Goal: Transaction & Acquisition: Purchase product/service

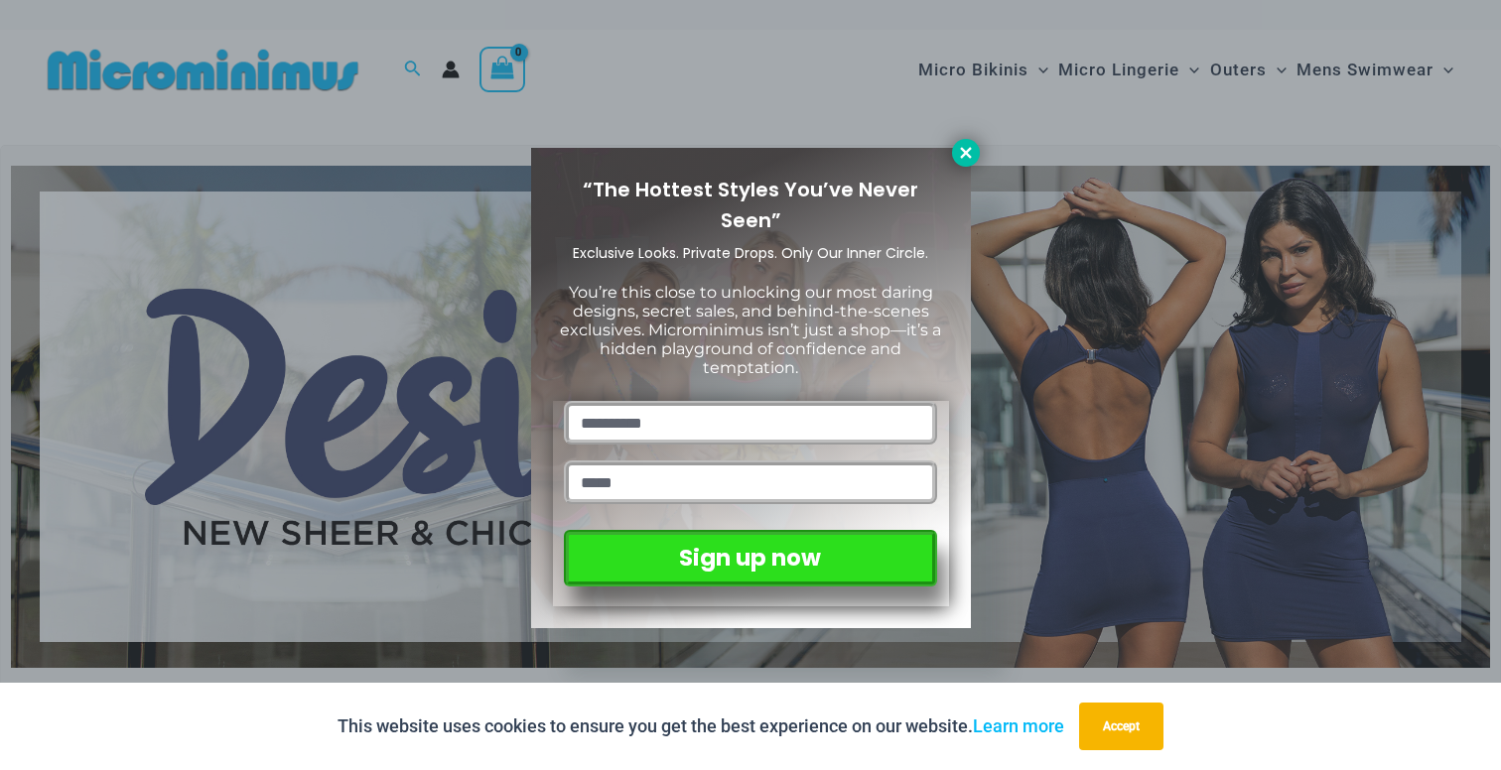
click at [966, 153] on icon at bounding box center [965, 152] width 11 height 11
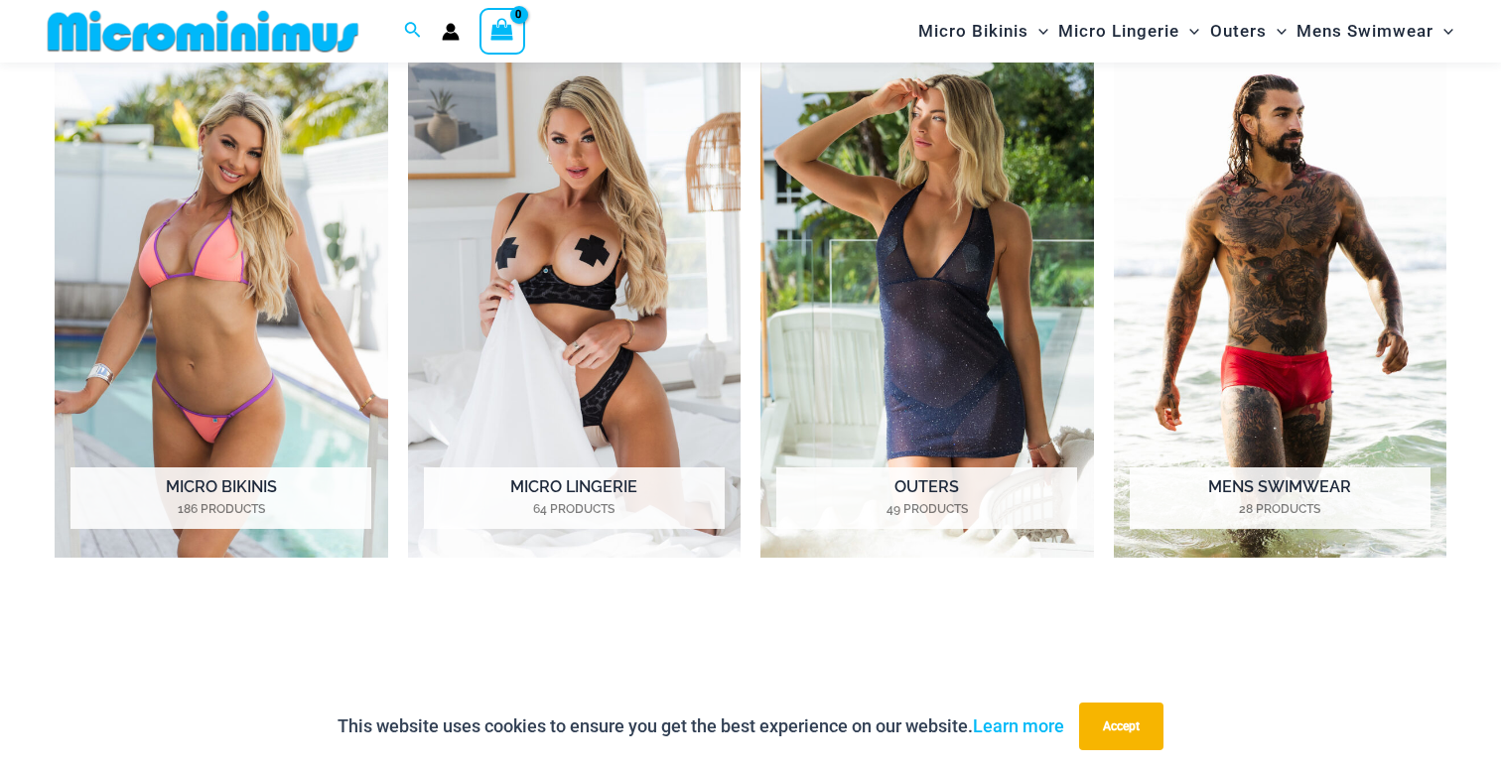
scroll to position [1650, 0]
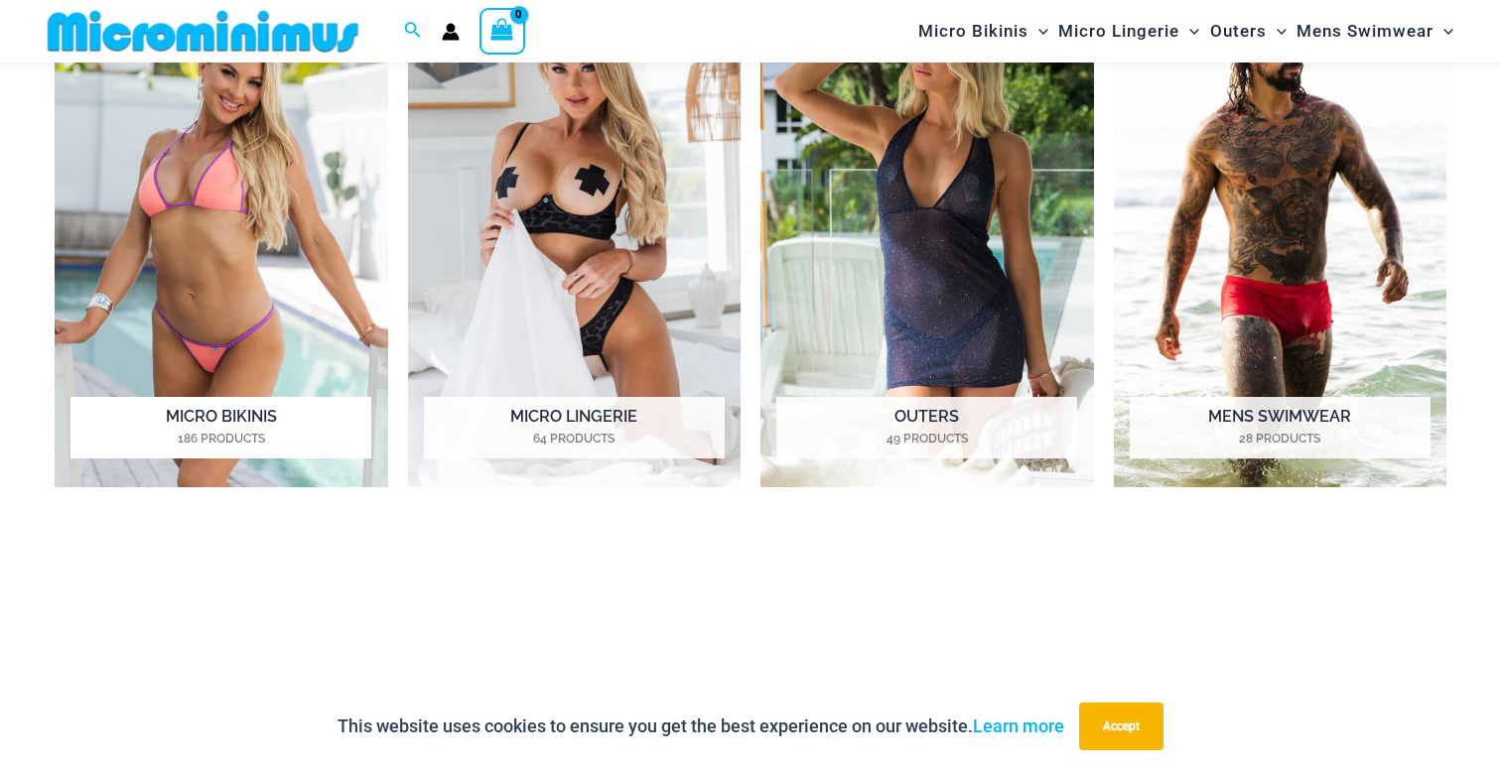
click at [224, 342] on img "Visit product category Micro Bikinis" at bounding box center [222, 231] width 334 height 514
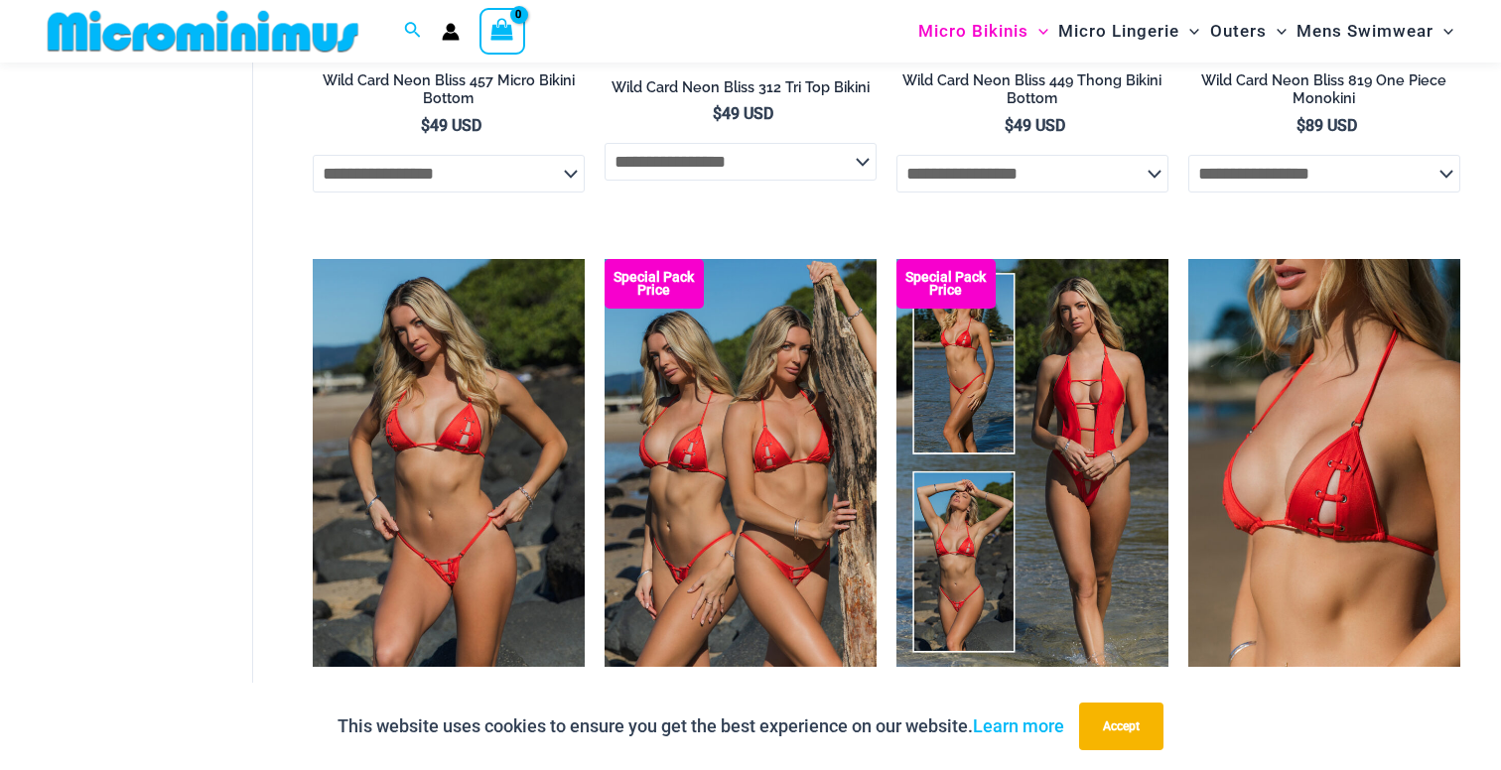
scroll to position [4166, 0]
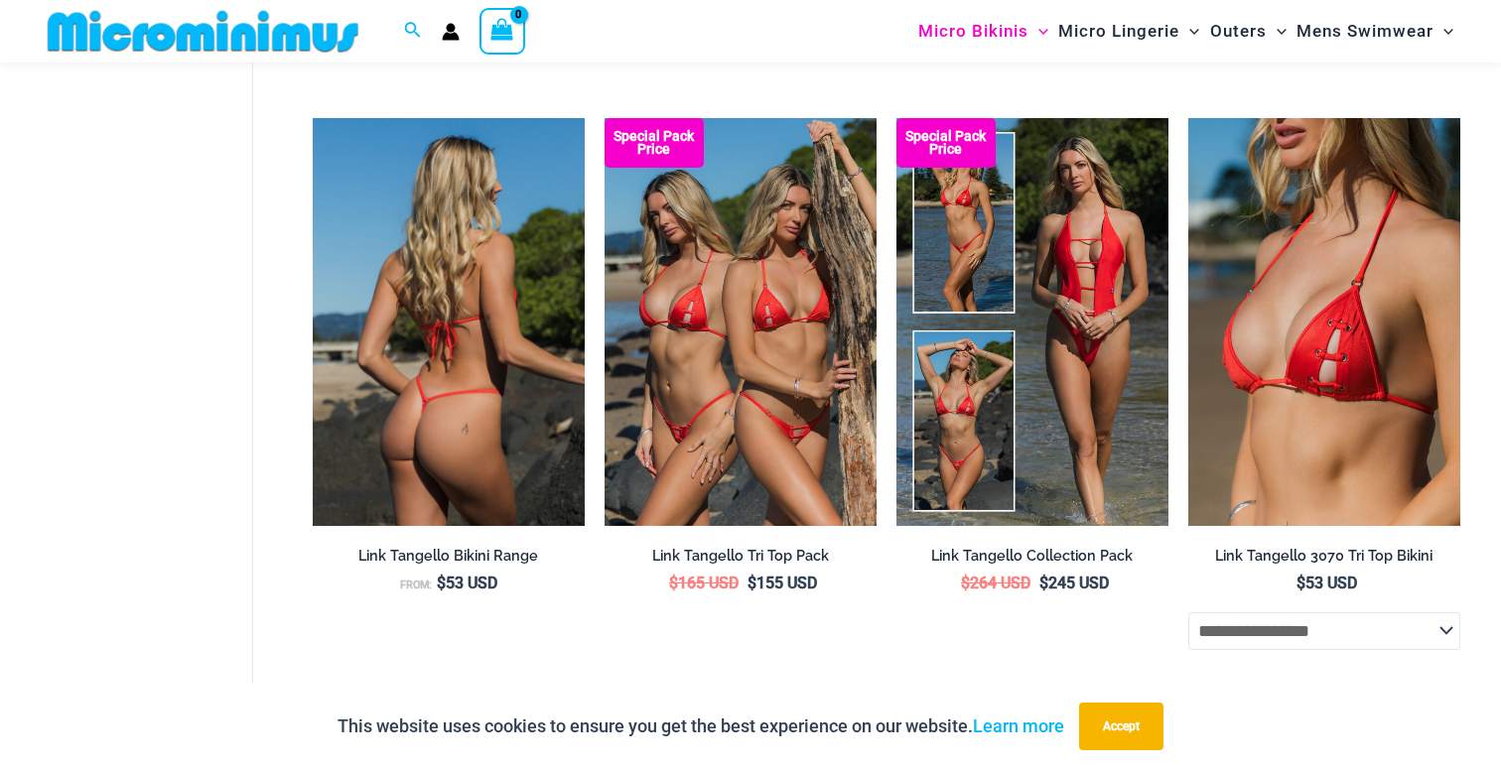
click at [460, 411] on img at bounding box center [449, 322] width 272 height 408
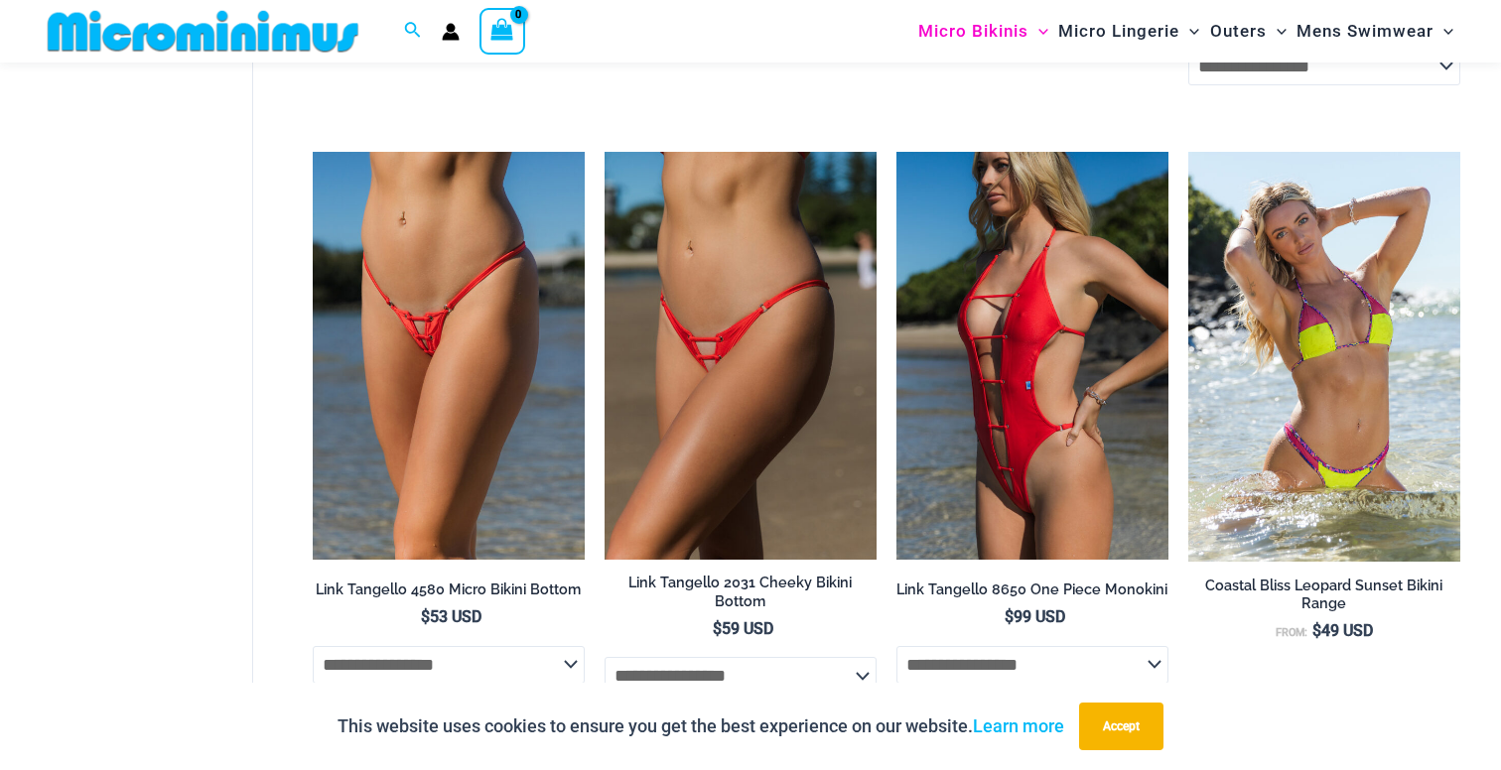
scroll to position [4739, 0]
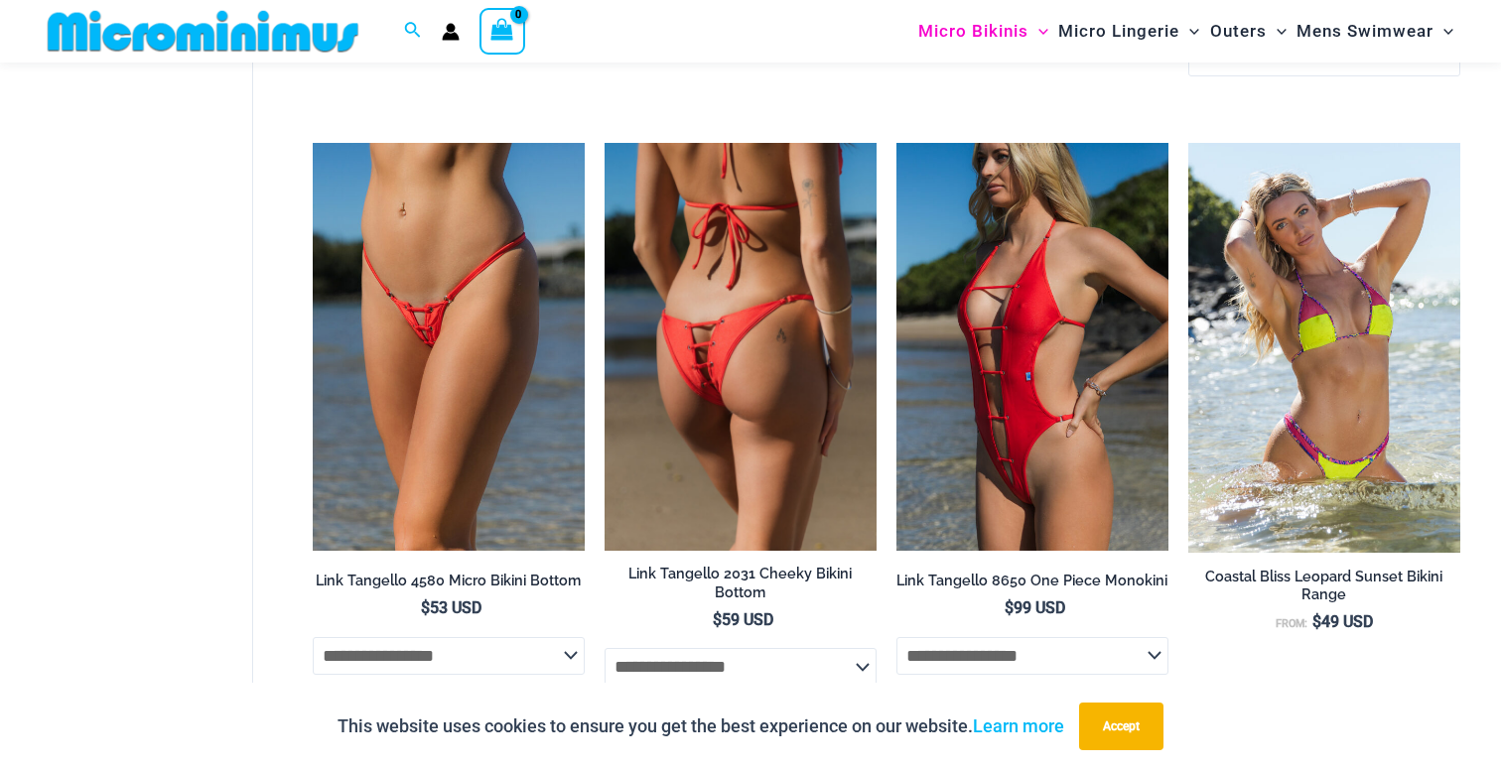
click at [797, 362] on img at bounding box center [741, 347] width 272 height 408
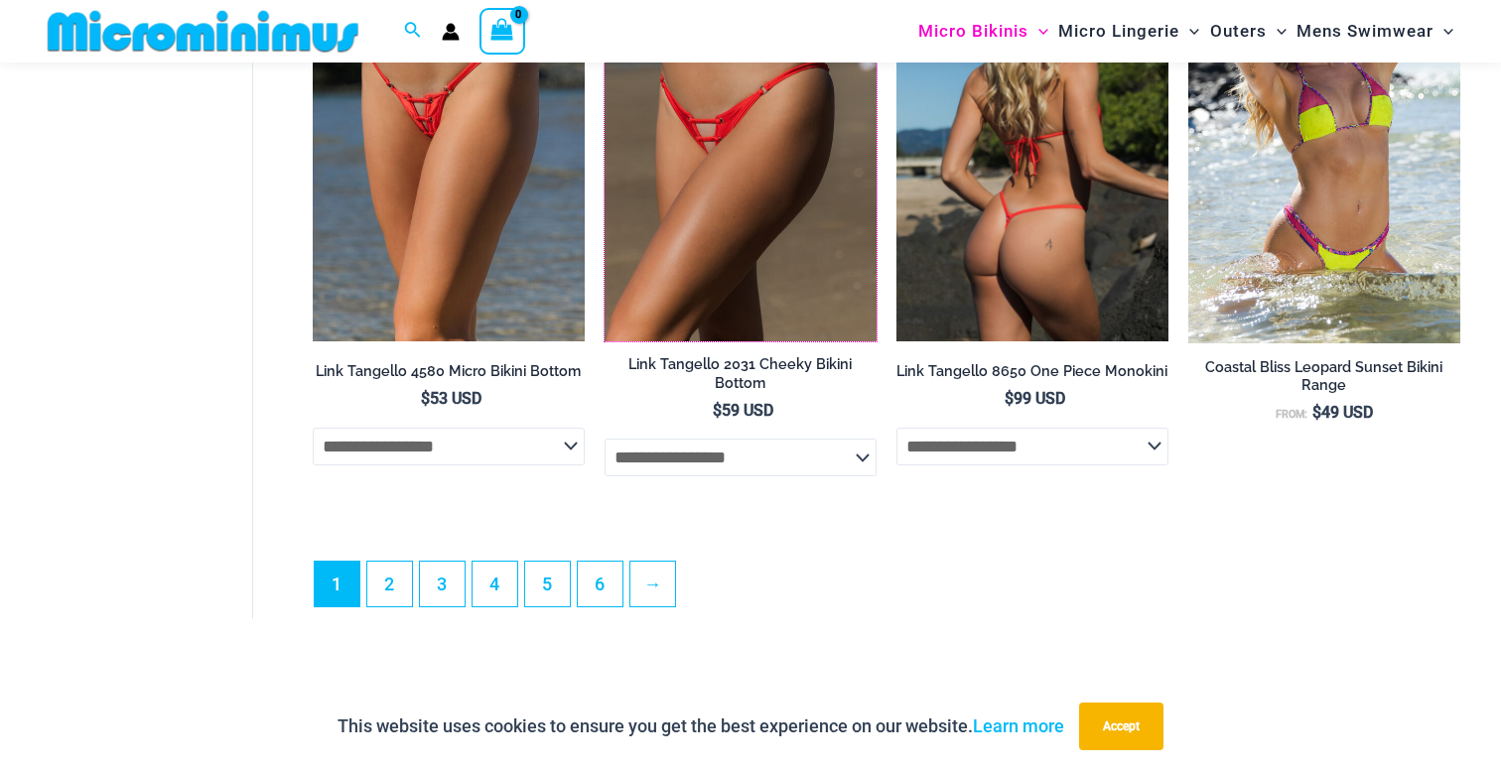
scroll to position [5258, 0]
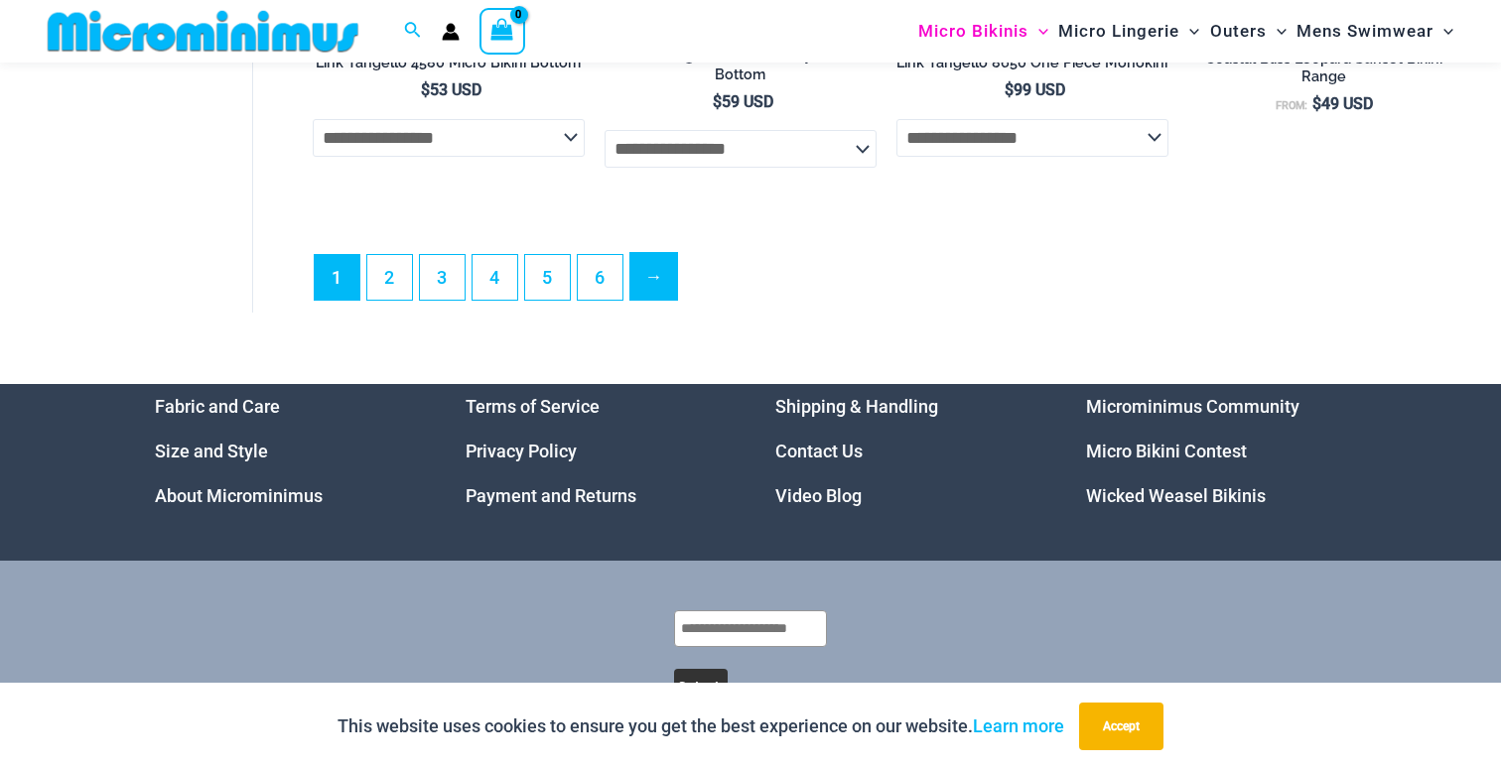
click at [646, 287] on link "→" at bounding box center [653, 276] width 47 height 47
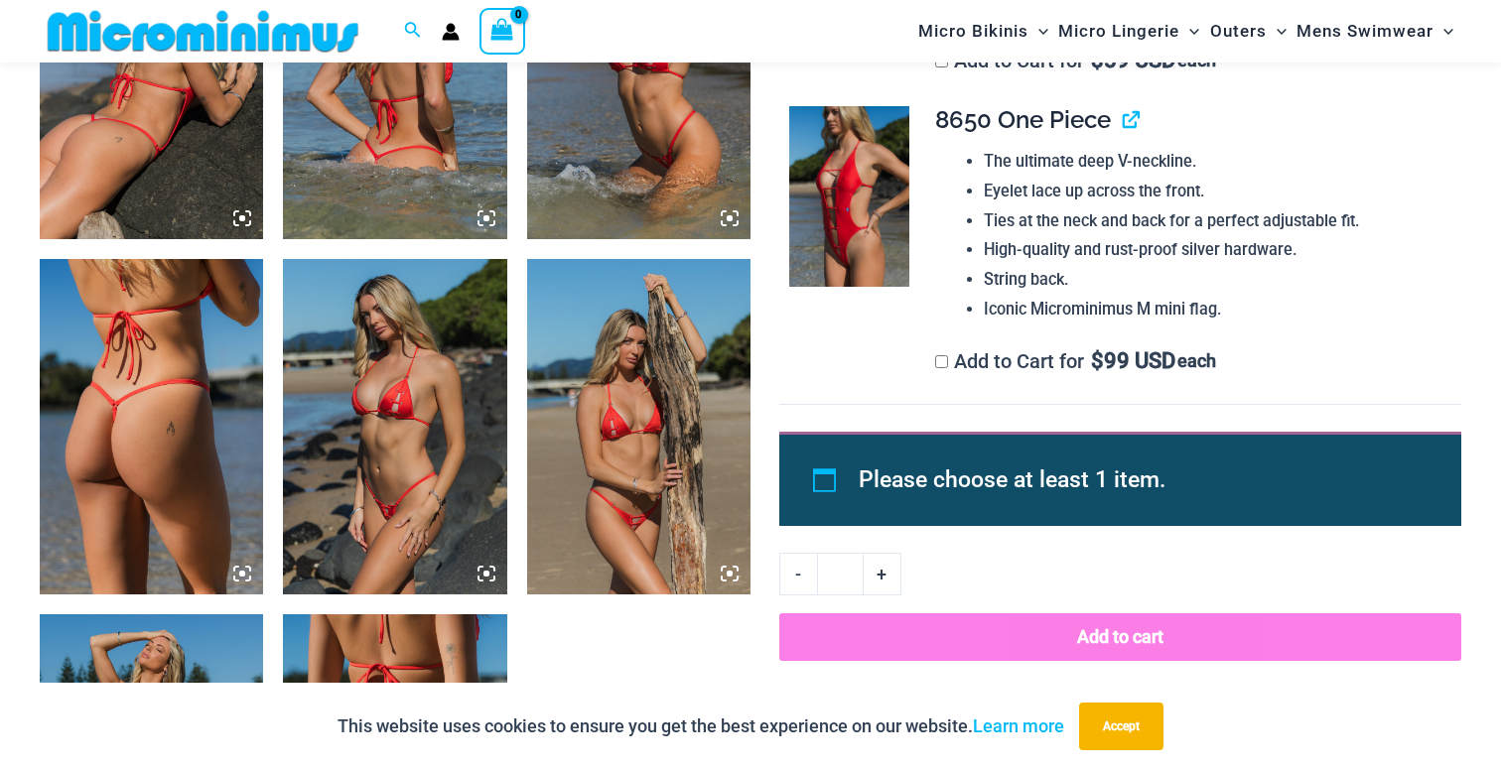
scroll to position [1809, 0]
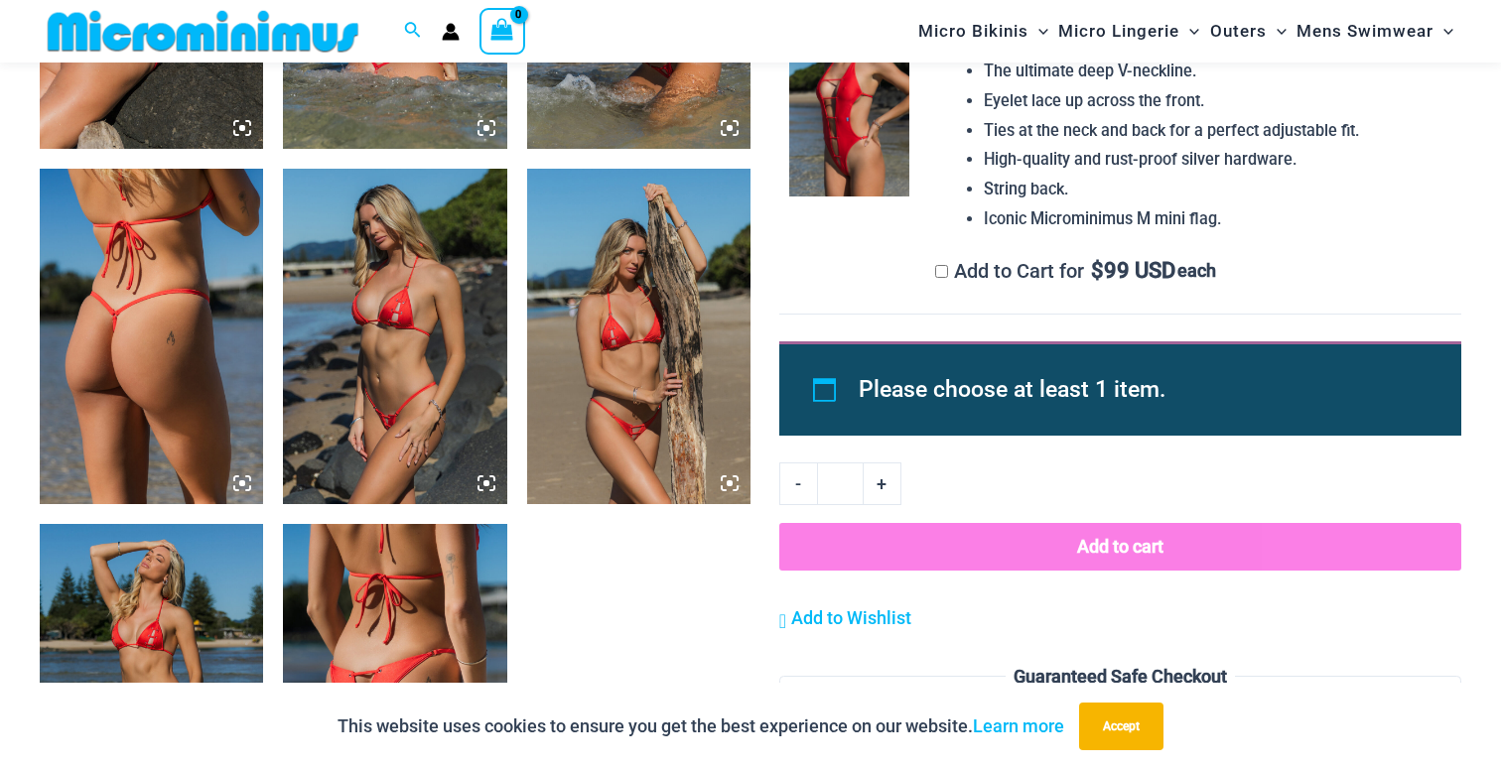
click at [633, 301] on img at bounding box center [638, 337] width 223 height 336
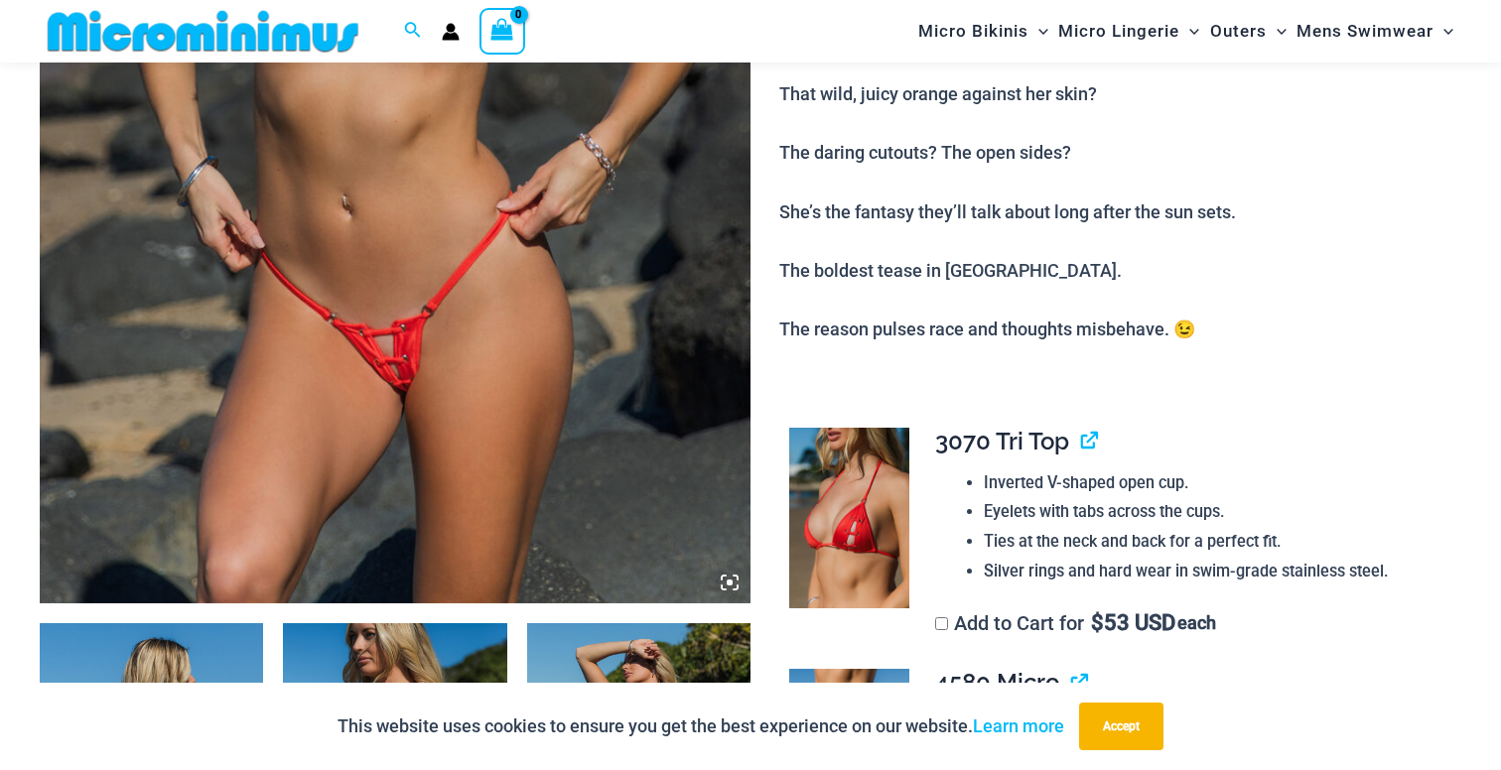
scroll to position [638, 0]
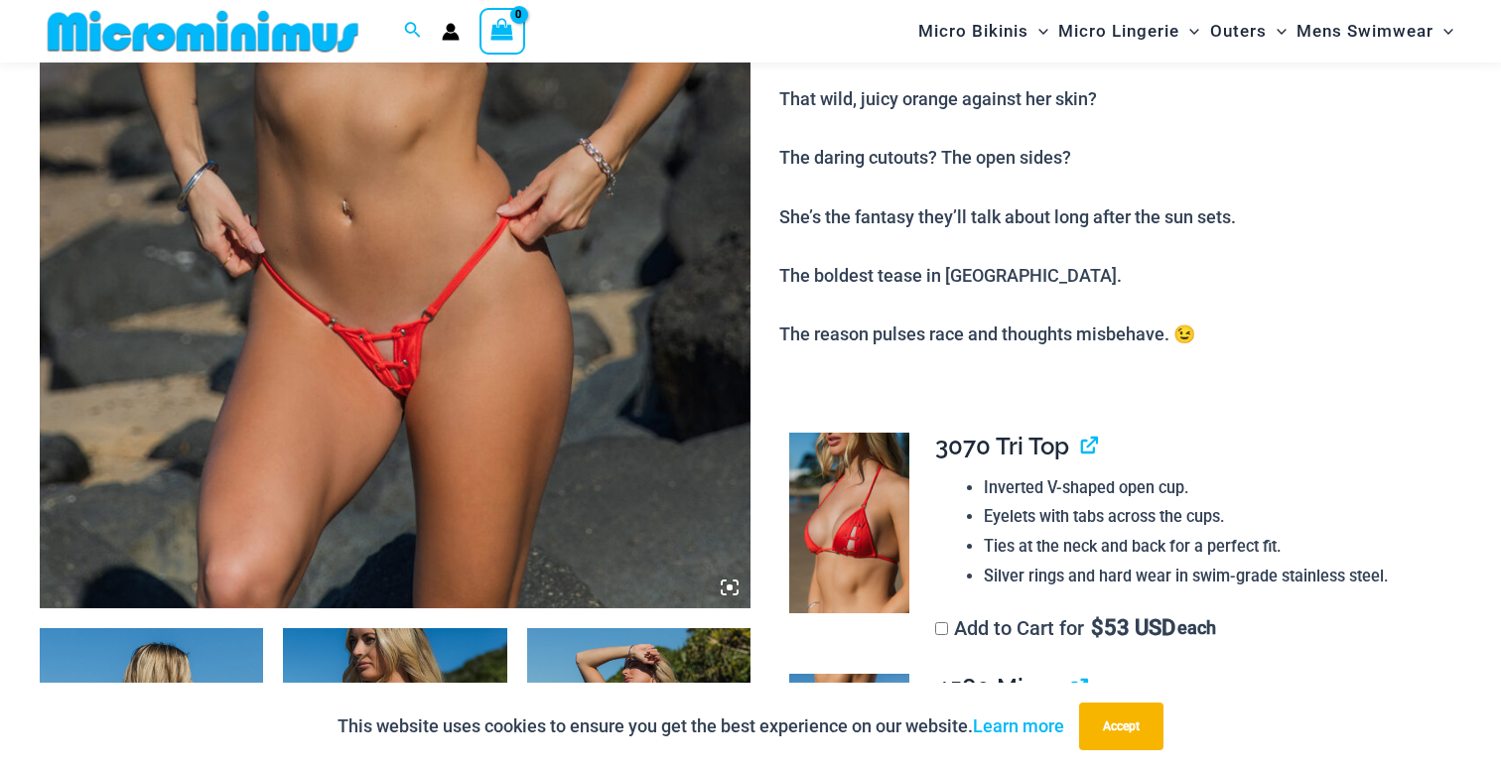
click at [435, 279] on img at bounding box center [395, 75] width 711 height 1066
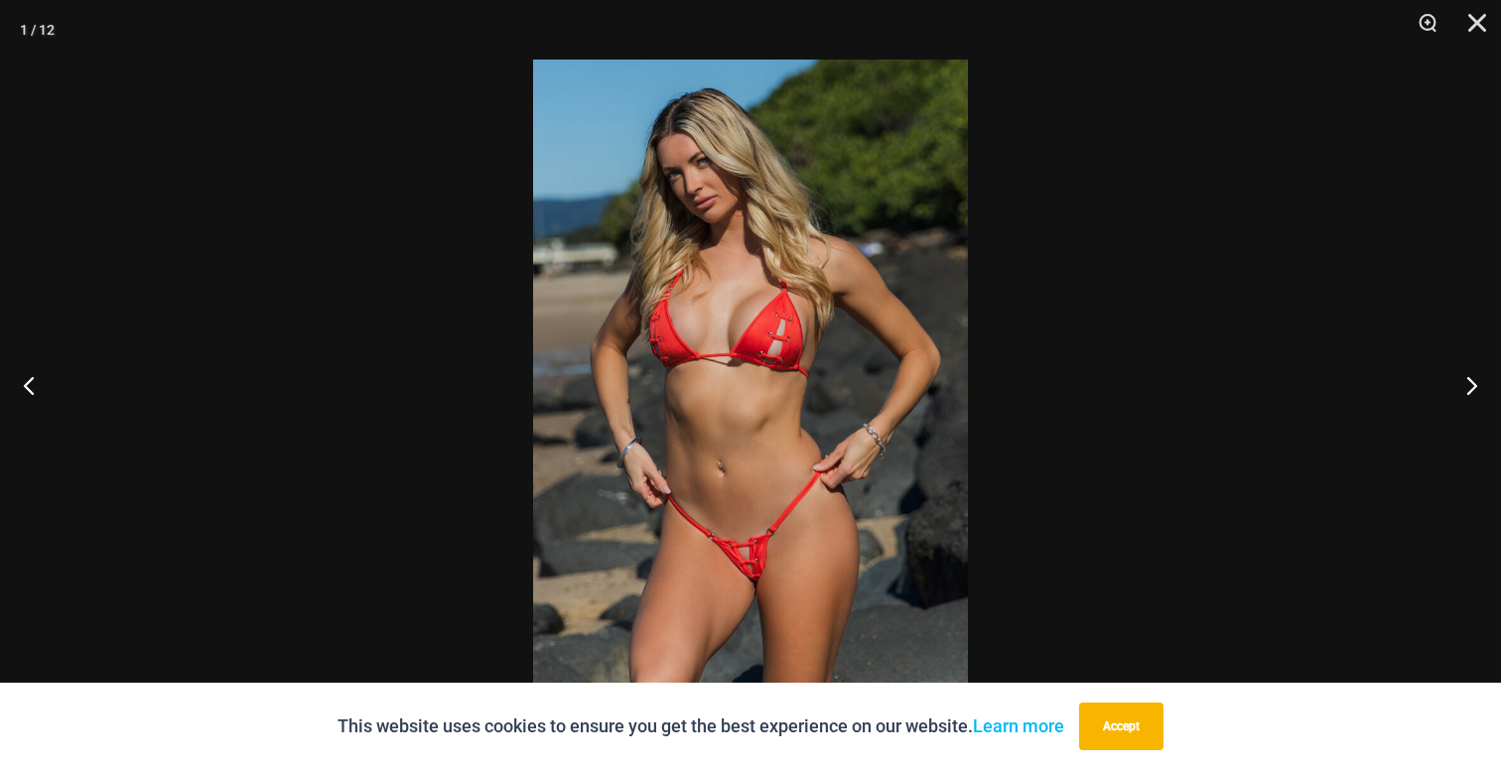
click at [803, 518] on img at bounding box center [750, 385] width 435 height 651
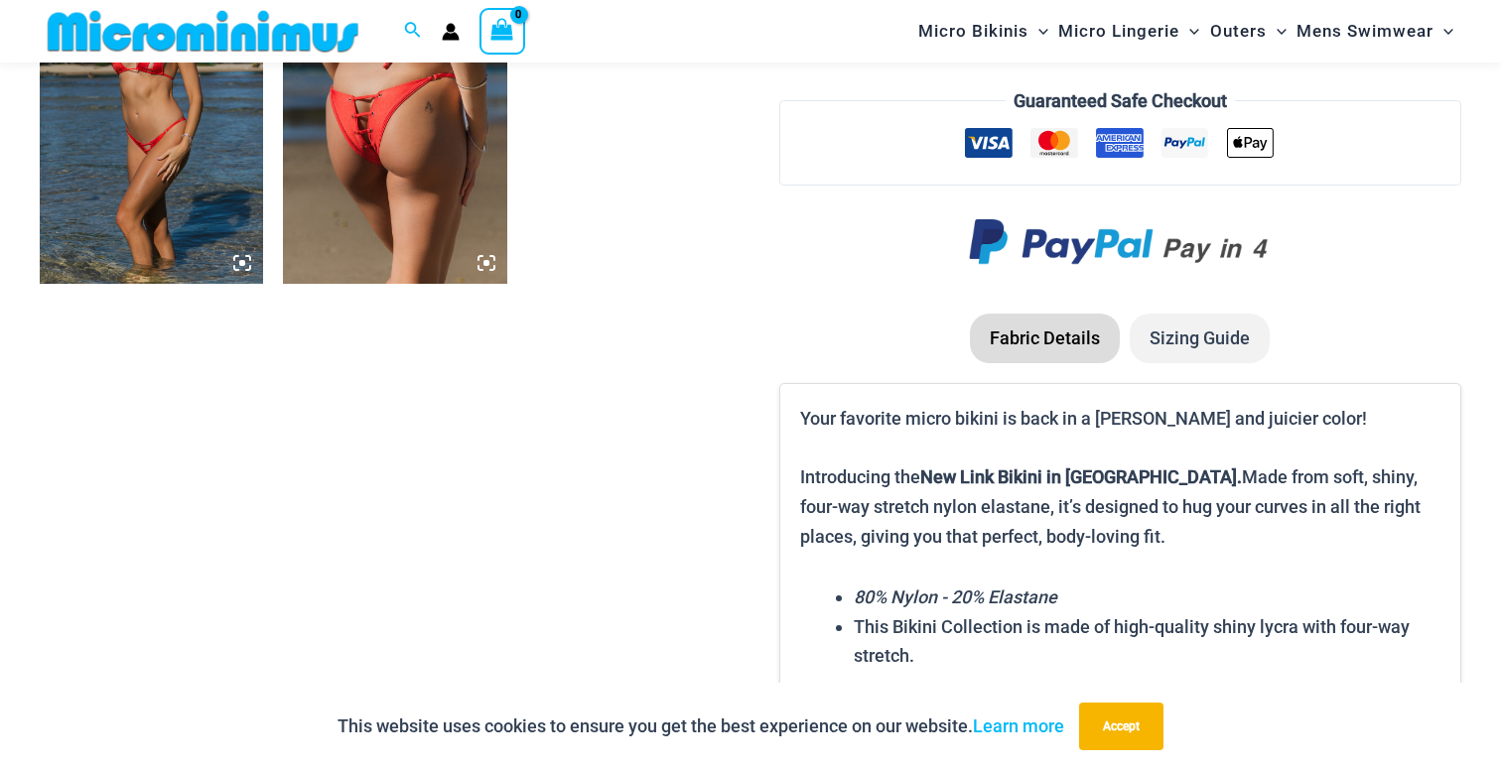
scroll to position [2400, 0]
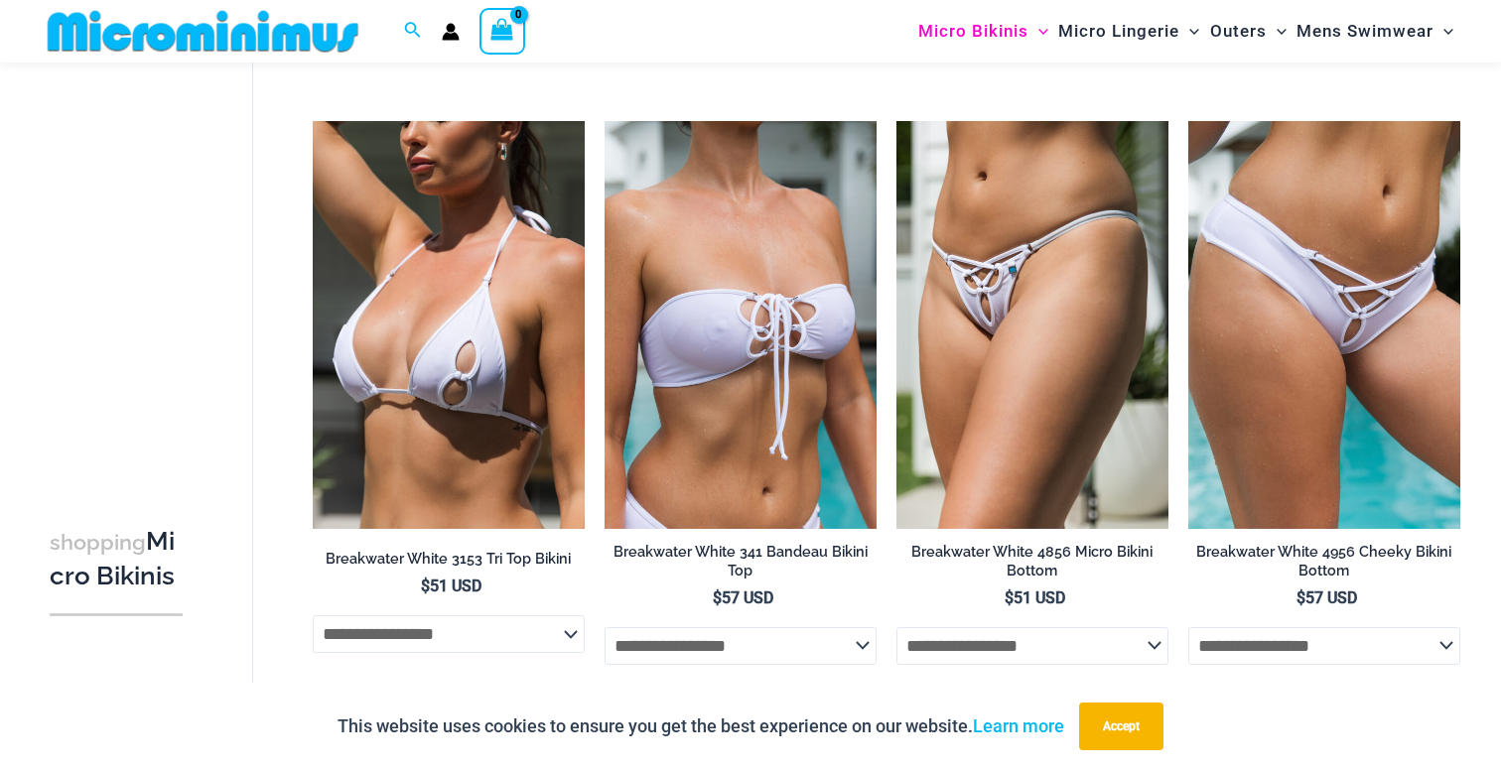
scroll to position [3761, 0]
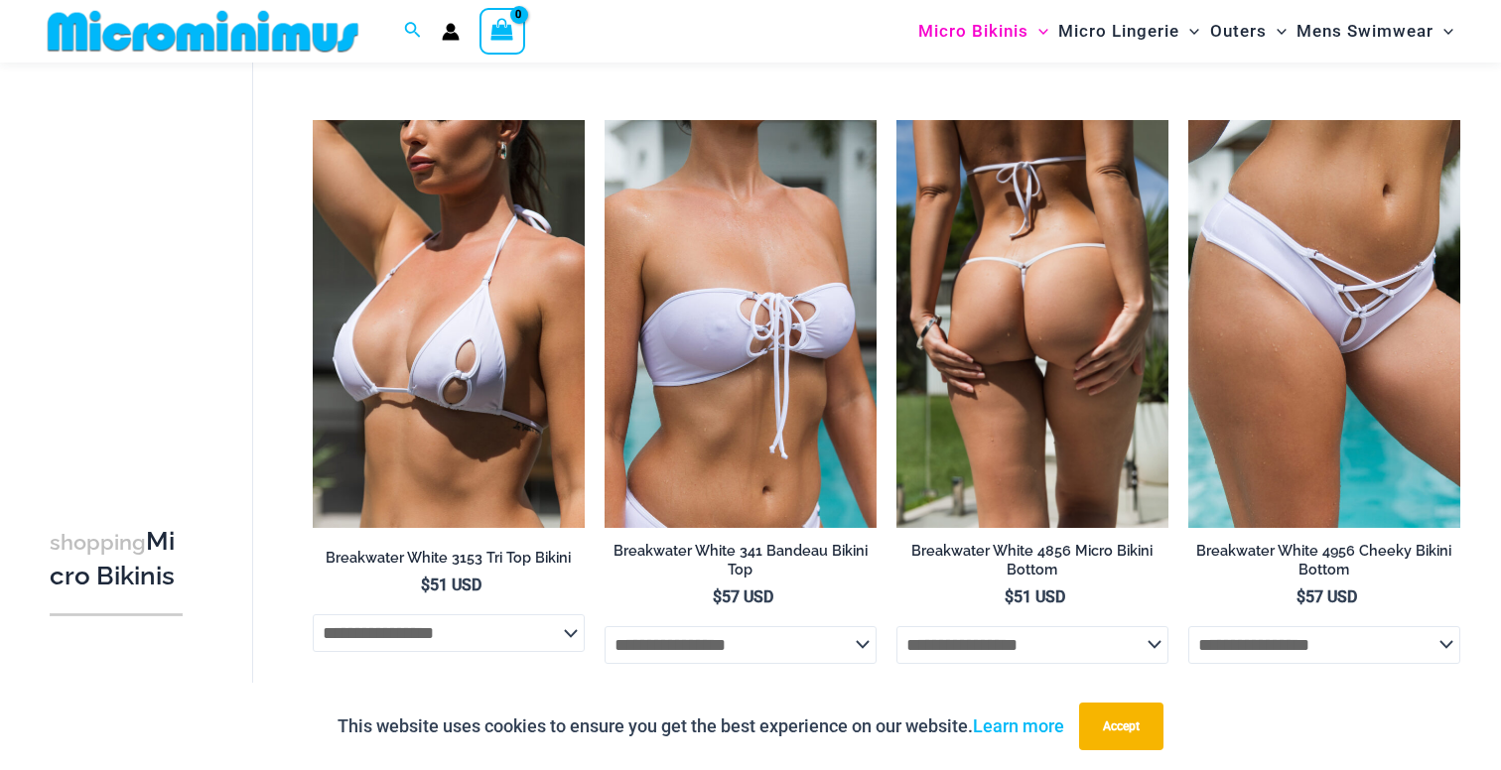
click at [1022, 350] on img at bounding box center [1032, 324] width 272 height 408
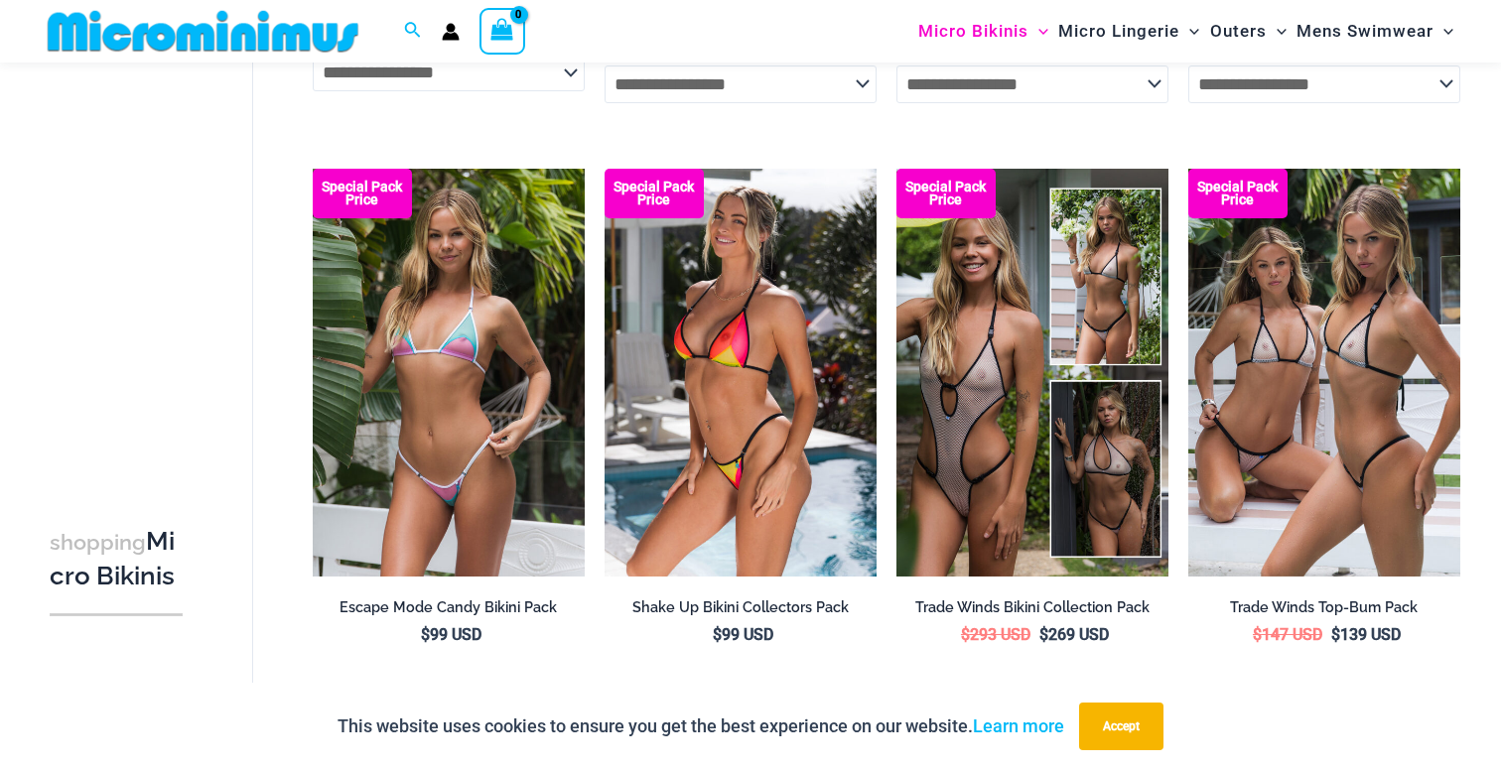
scroll to position [4503, 0]
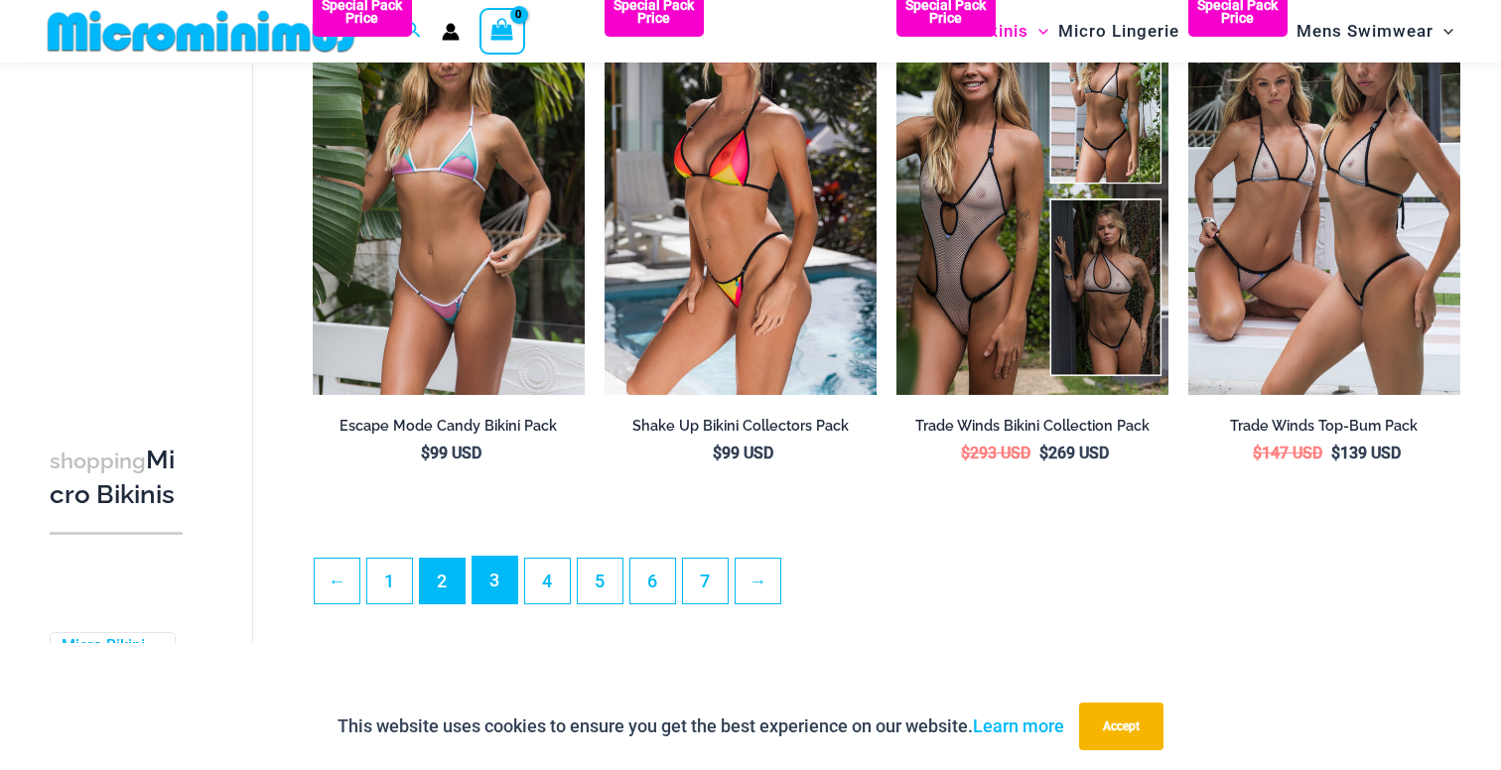
click at [505, 593] on link "3" at bounding box center [495, 580] width 45 height 47
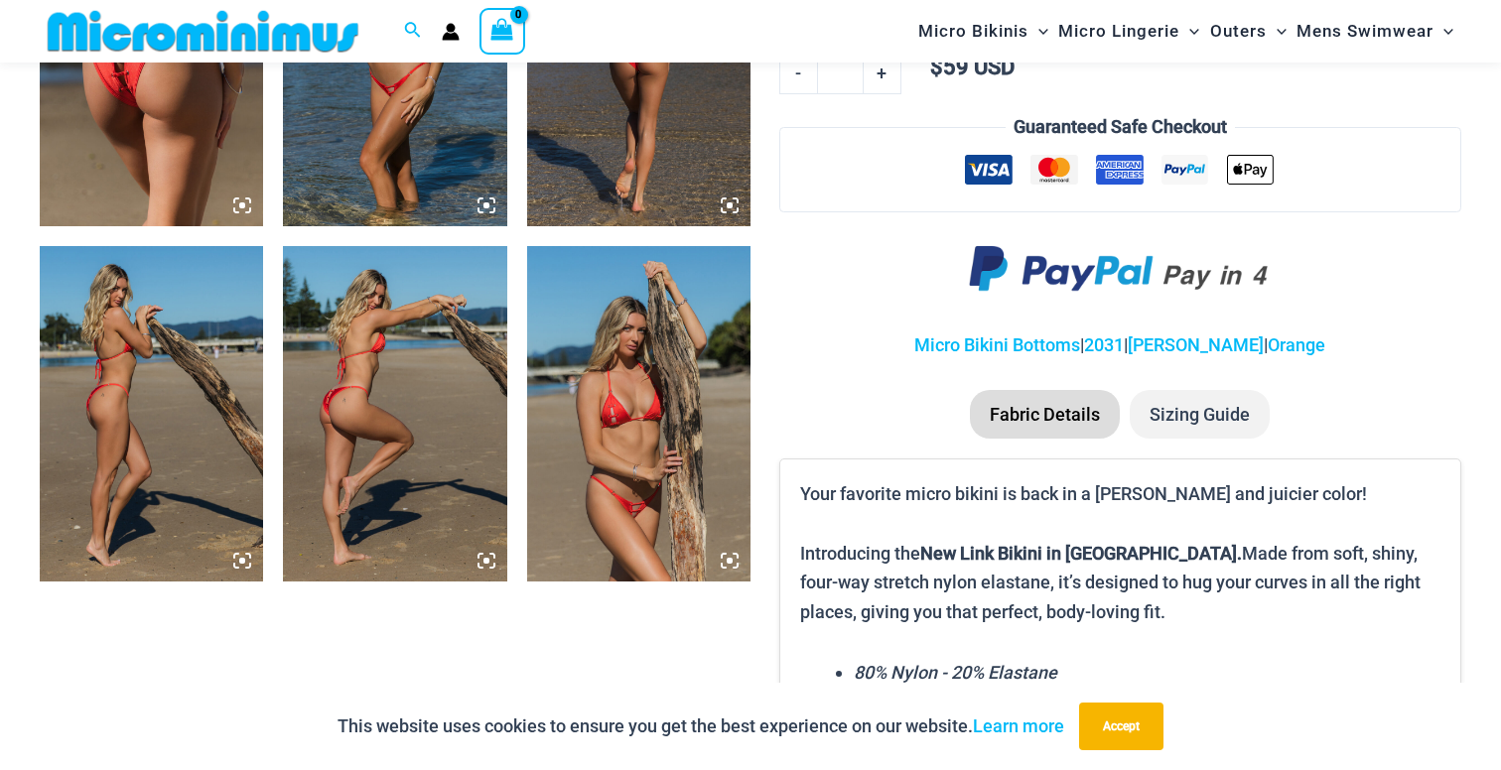
scroll to position [1524, 0]
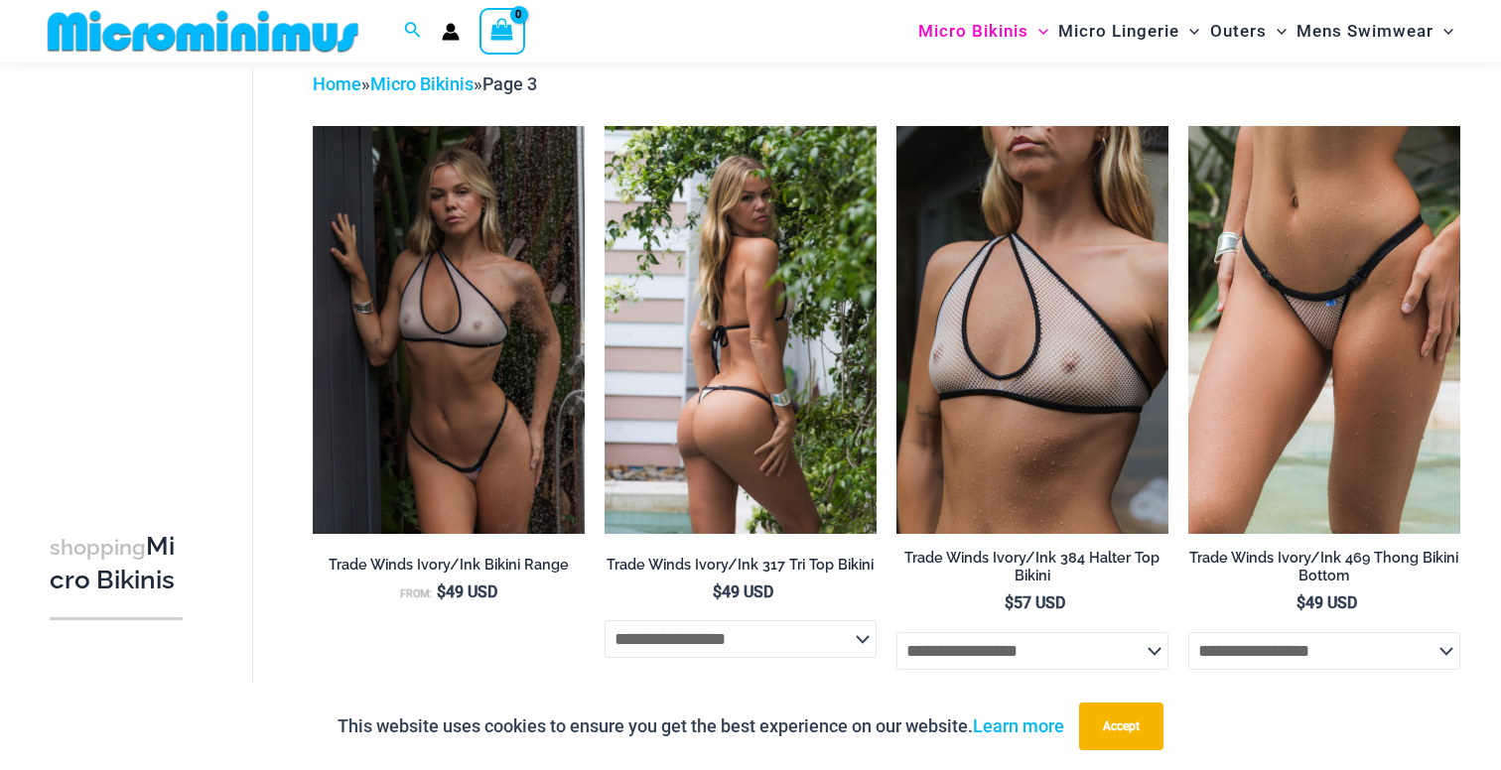
scroll to position [99, 0]
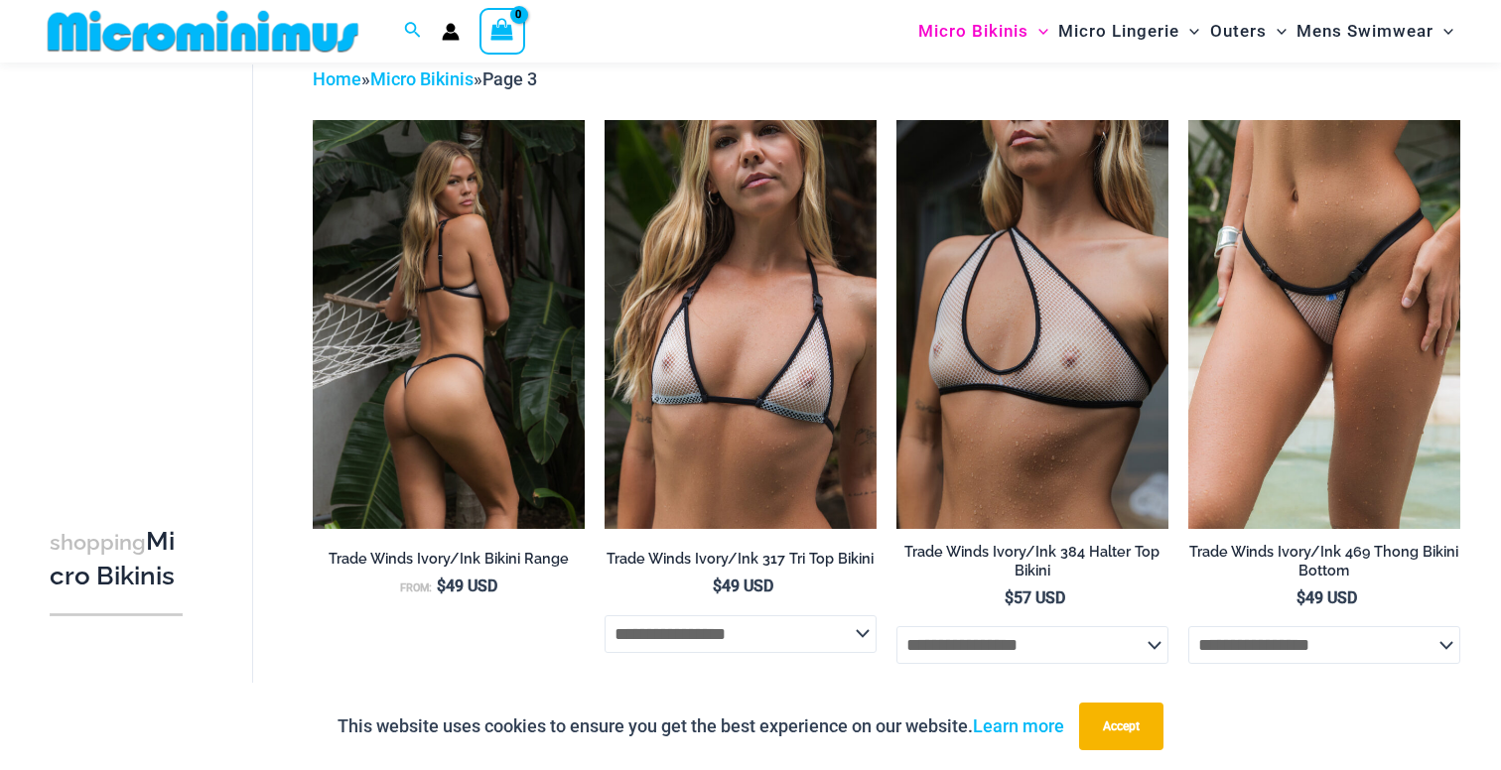
click at [435, 409] on img at bounding box center [449, 324] width 272 height 408
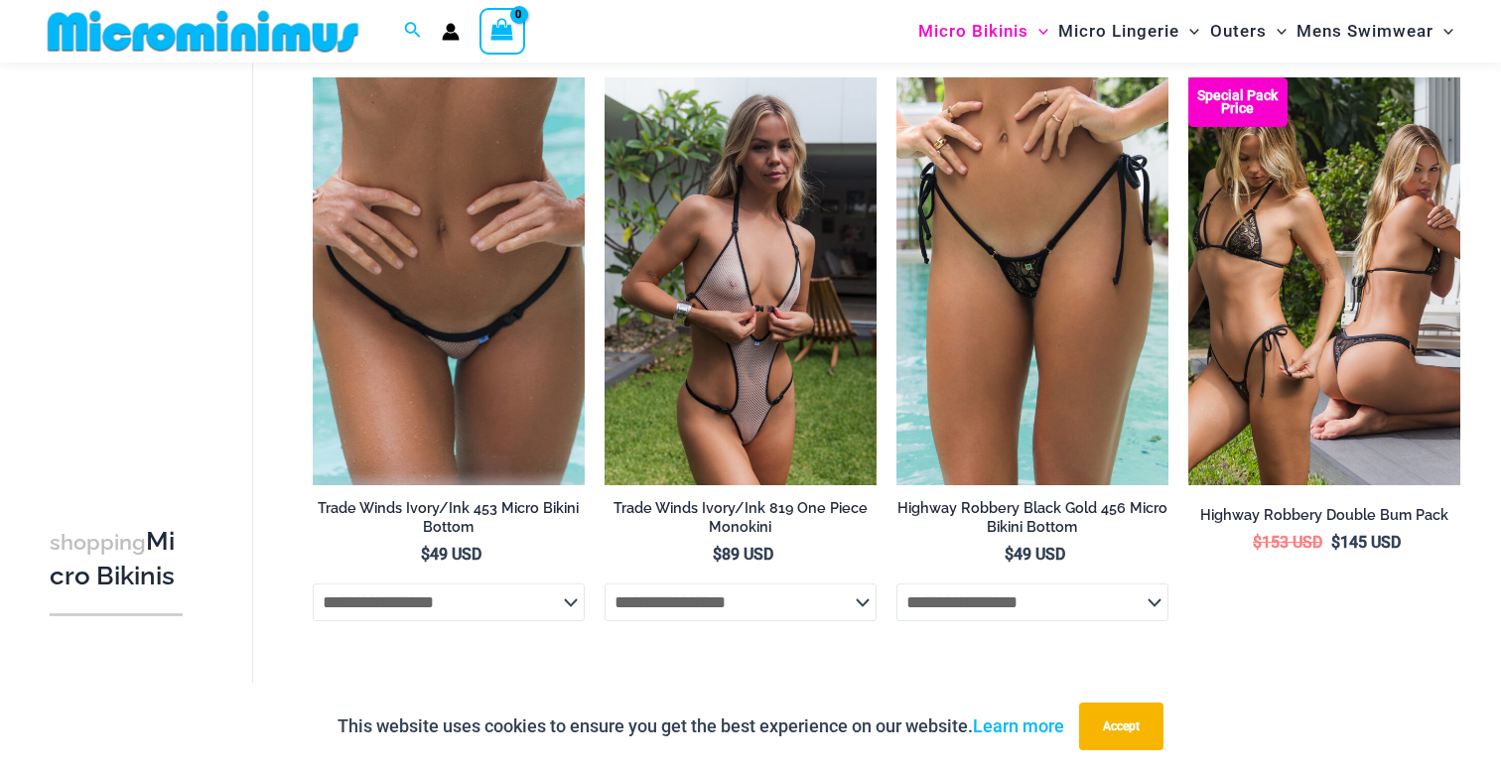
scroll to position [754, 0]
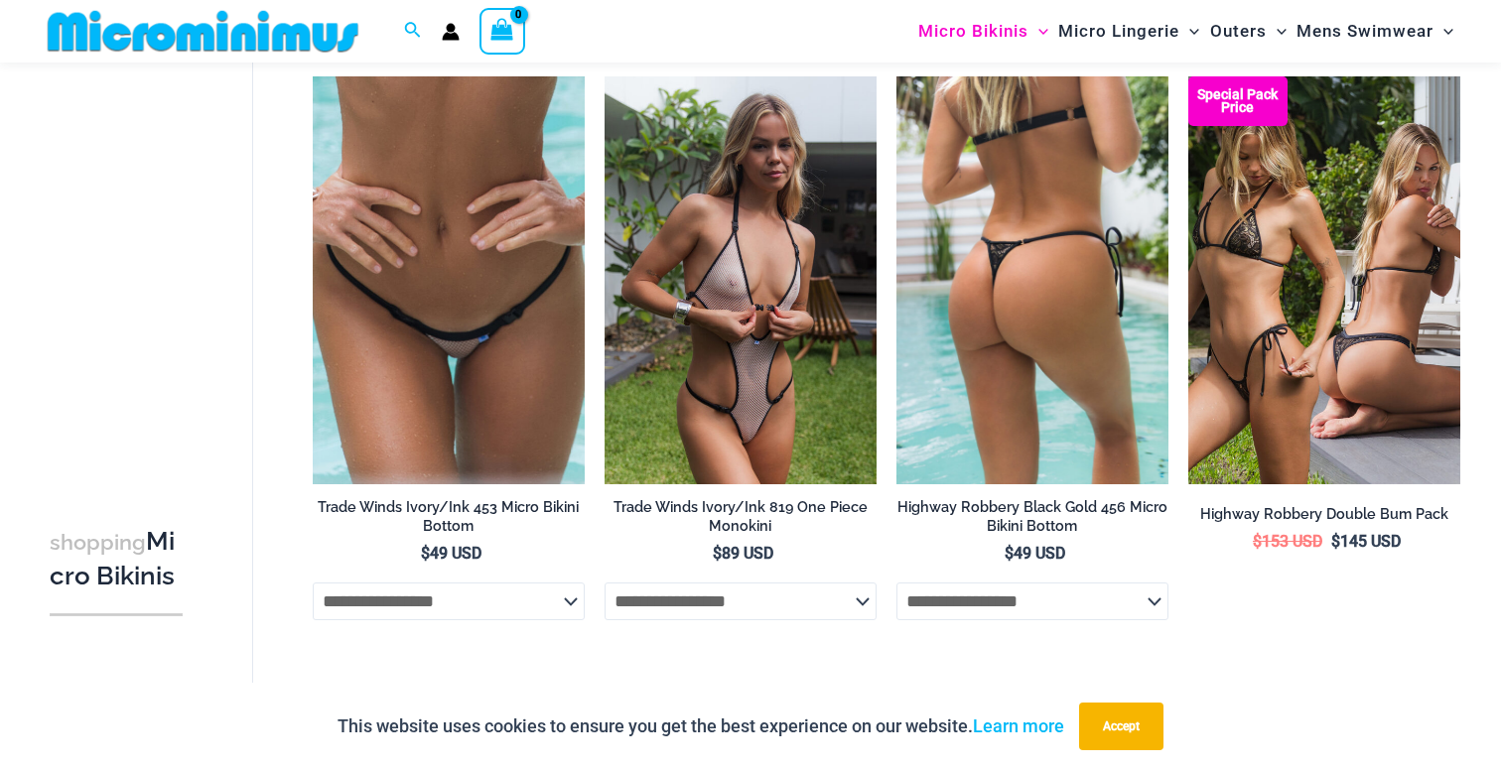
click at [1047, 307] on img at bounding box center [1032, 280] width 272 height 408
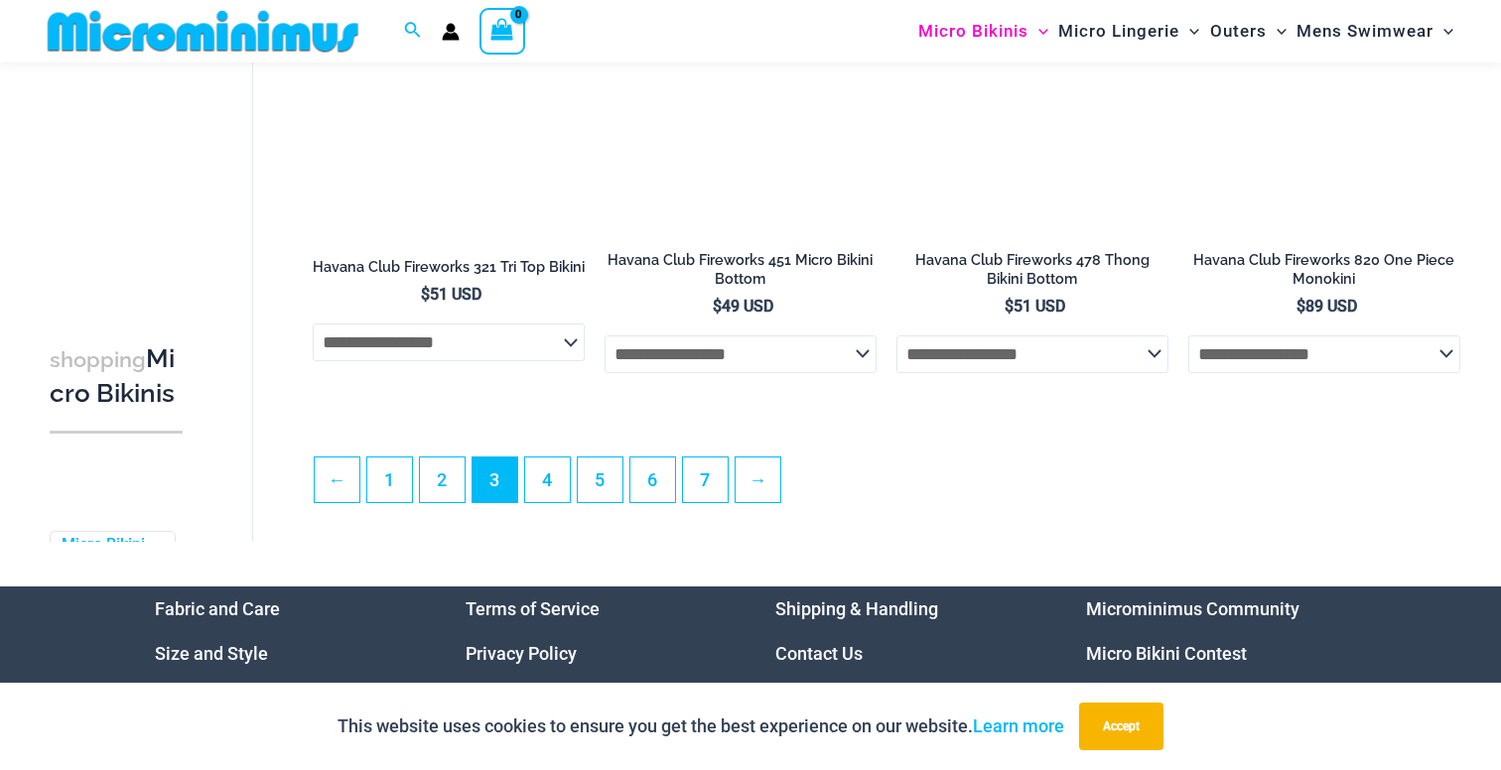
scroll to position [4658, 0]
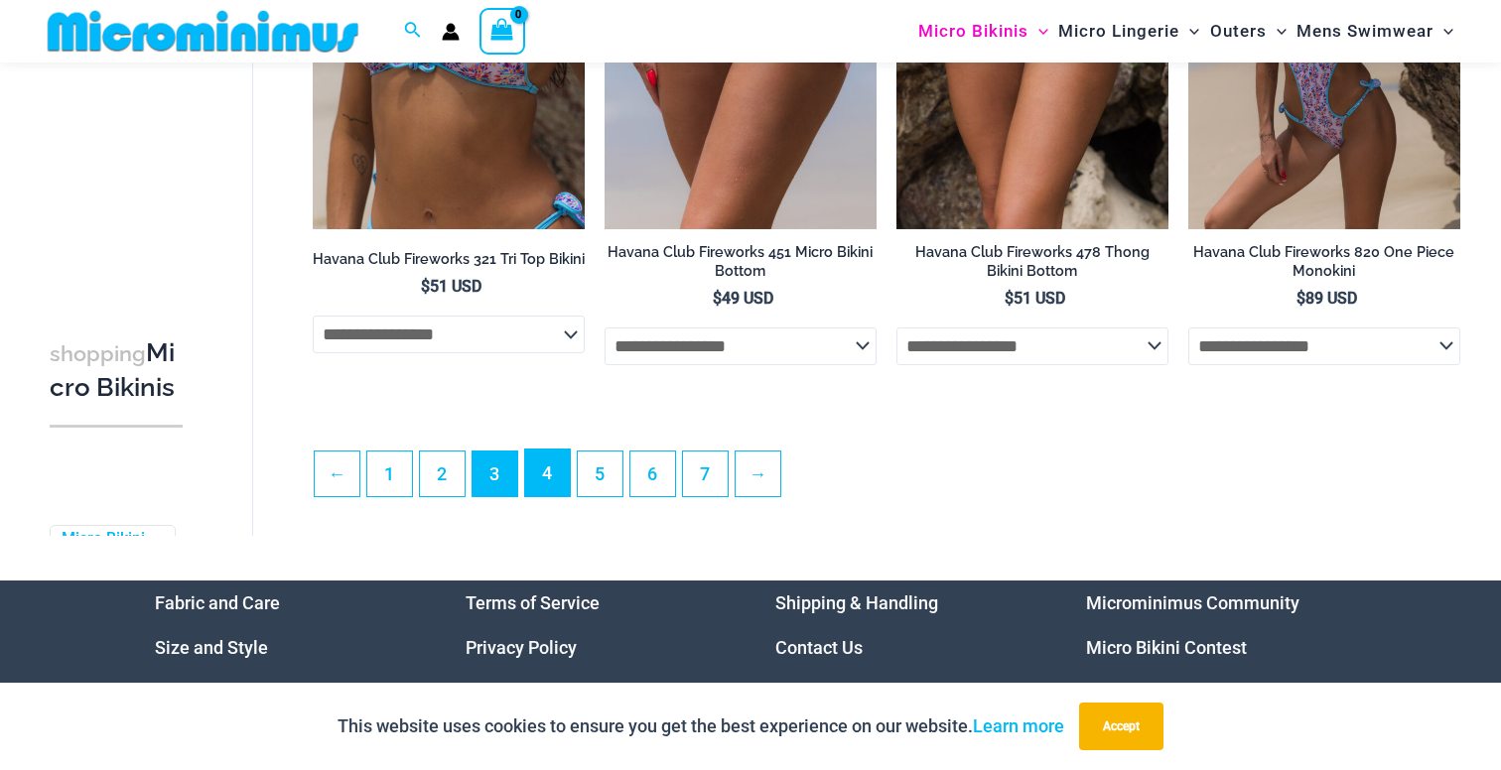
click at [540, 487] on link "4" at bounding box center [547, 473] width 45 height 47
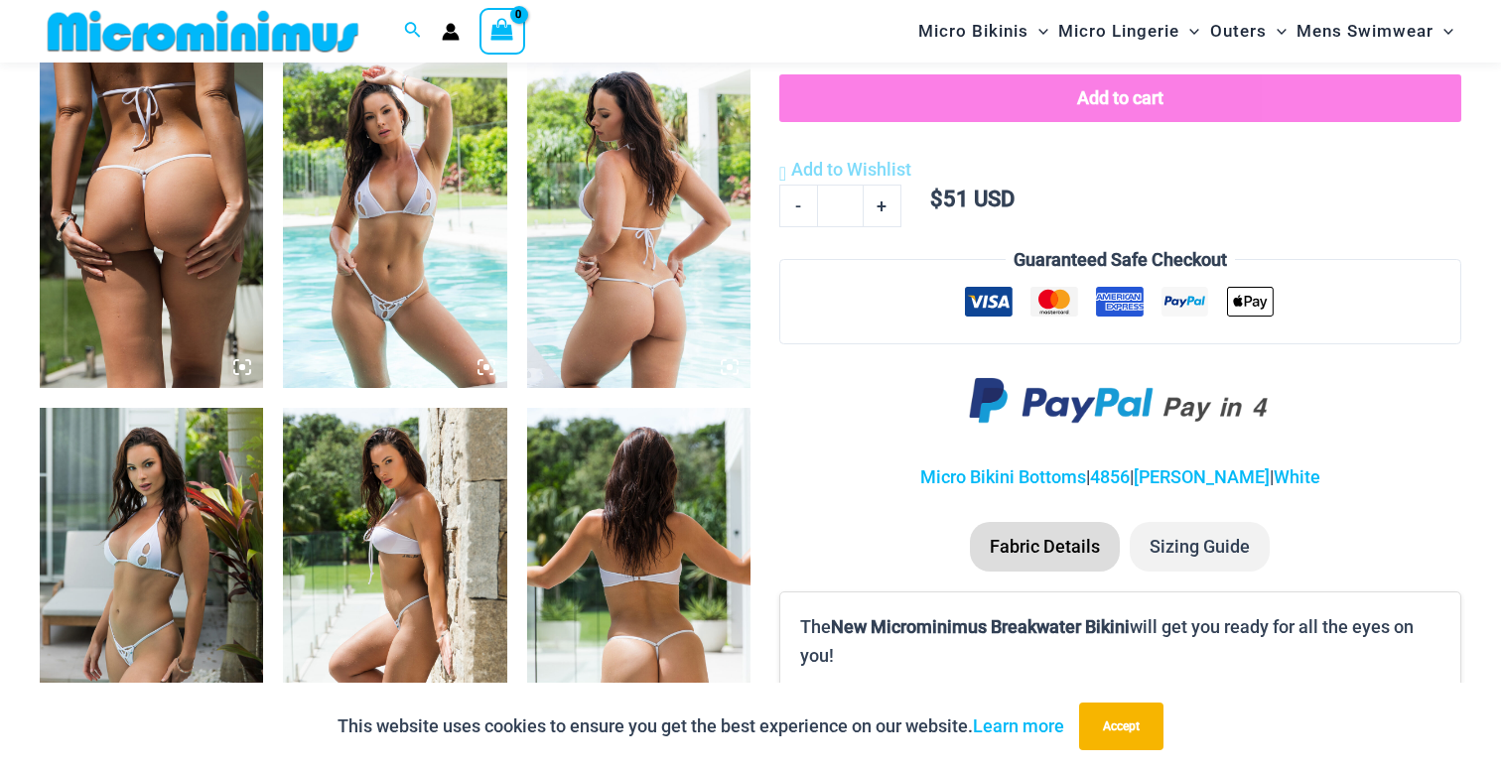
scroll to position [894, 0]
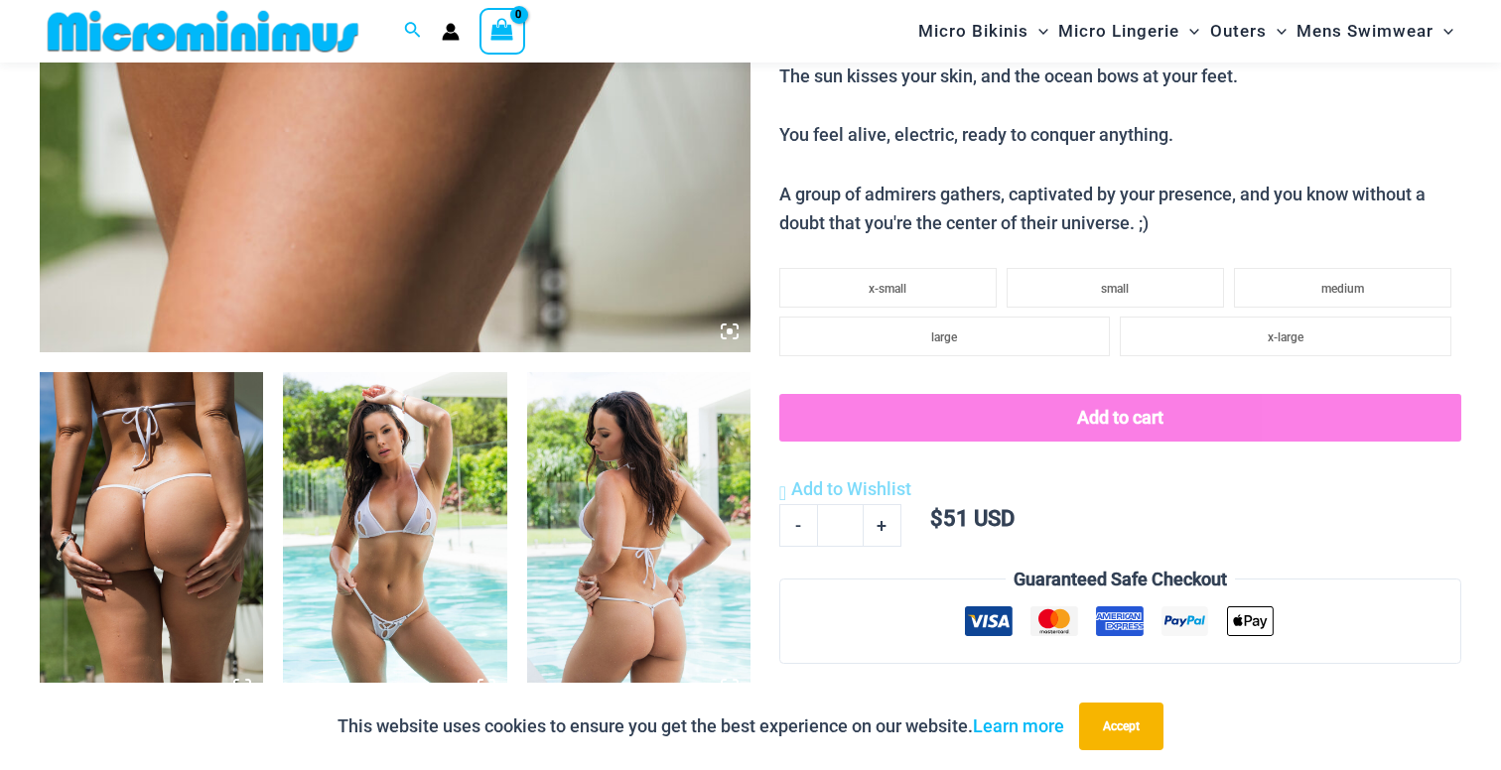
click at [392, 477] on img at bounding box center [394, 540] width 223 height 336
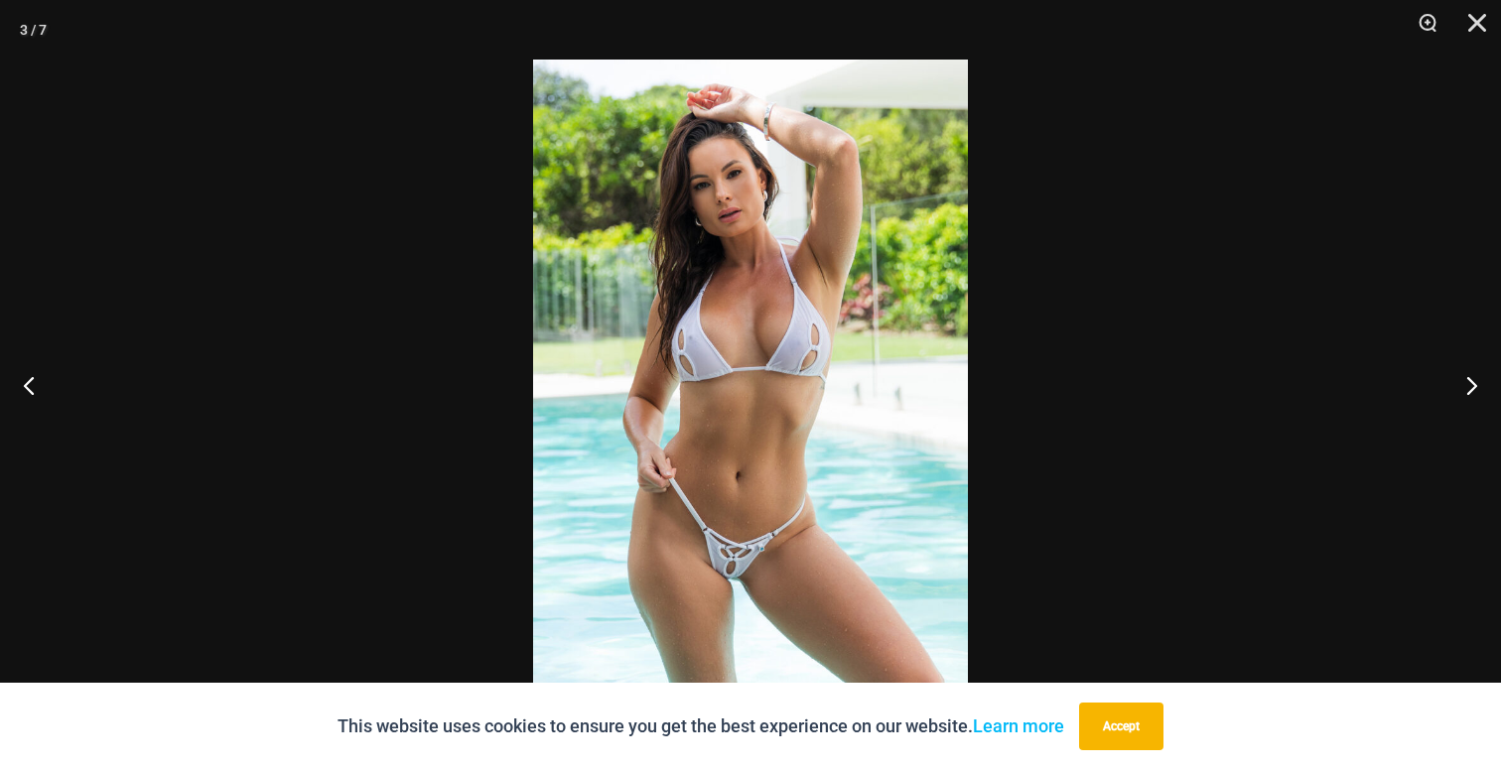
click at [812, 521] on img at bounding box center [750, 385] width 435 height 651
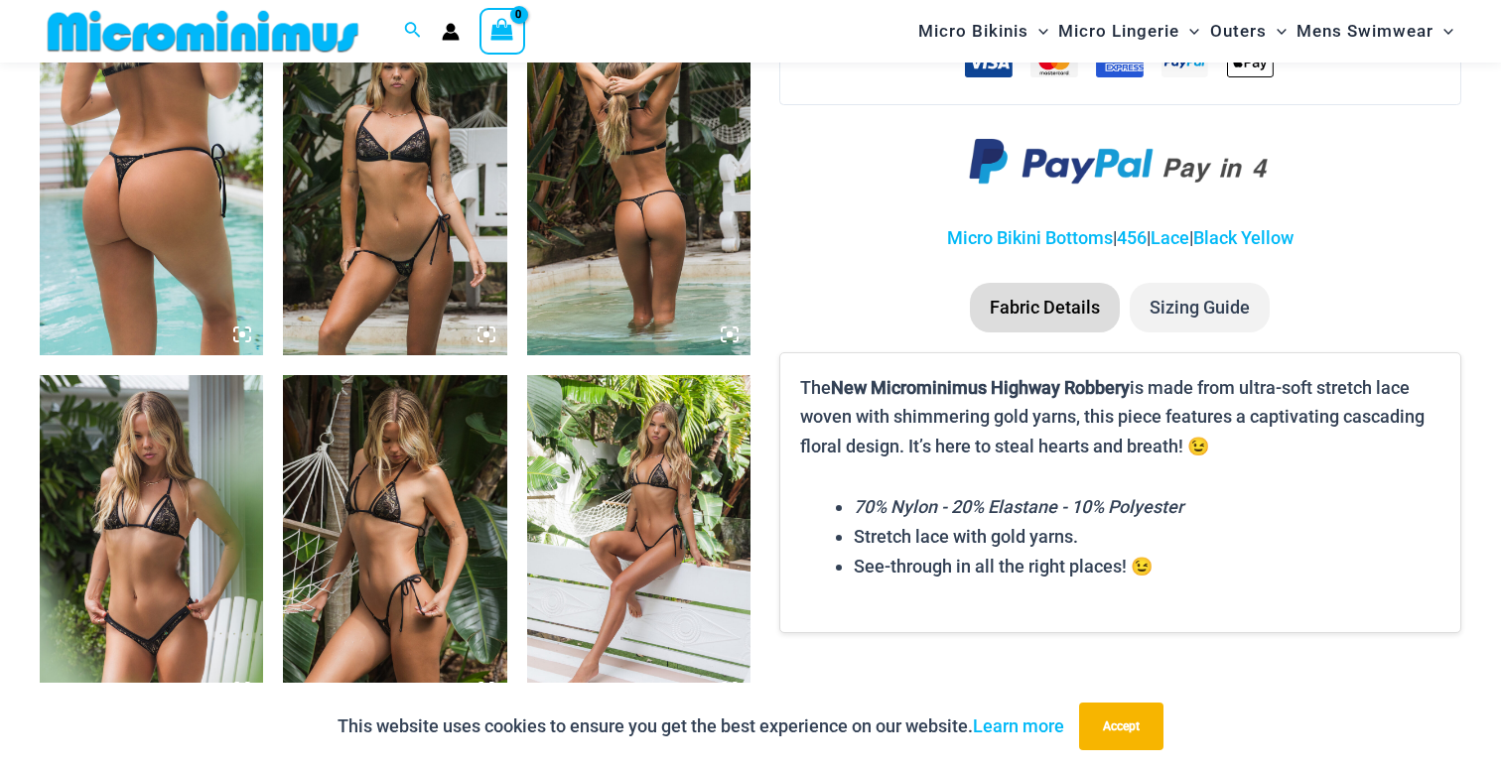
scroll to position [1054, 0]
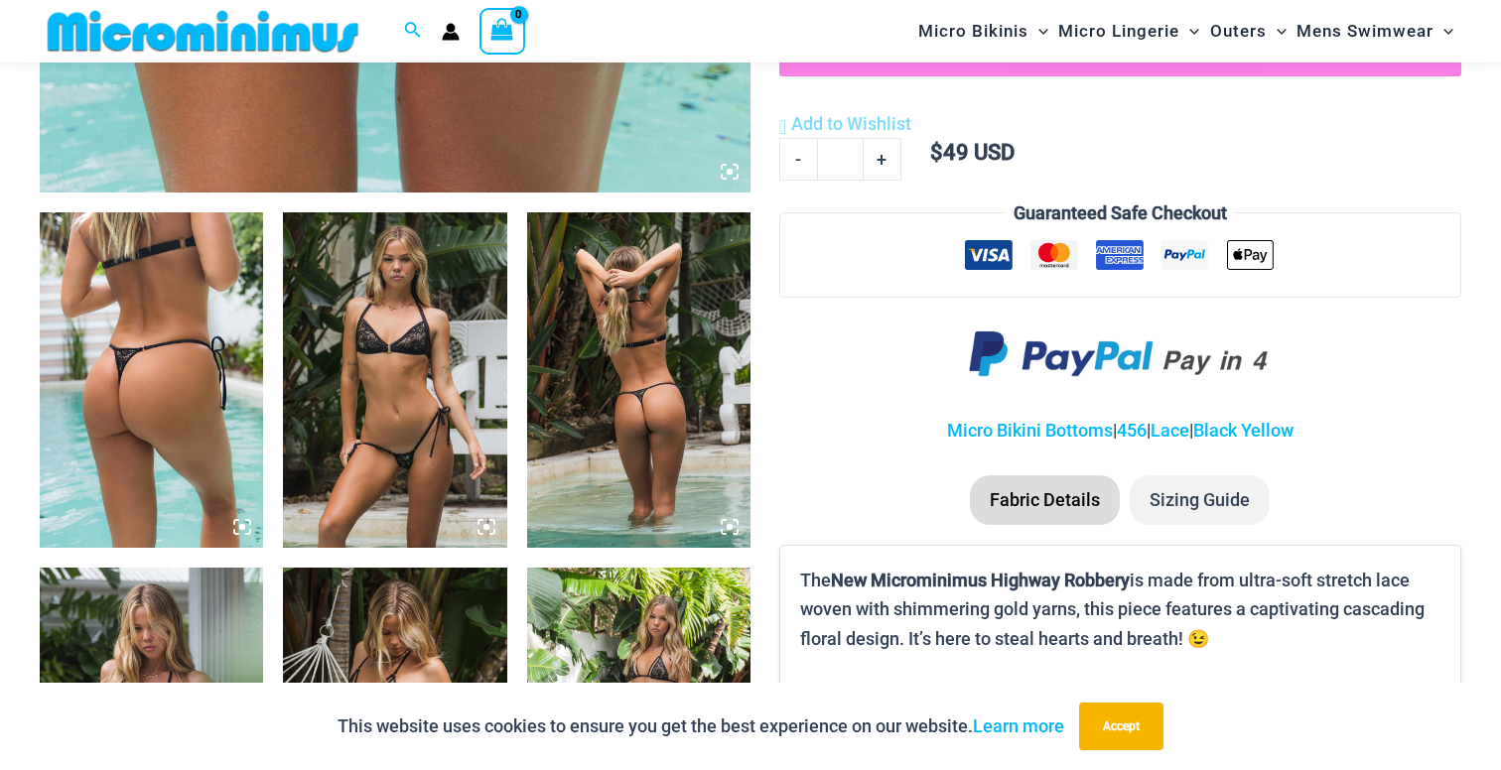
click at [411, 314] on img at bounding box center [394, 380] width 223 height 336
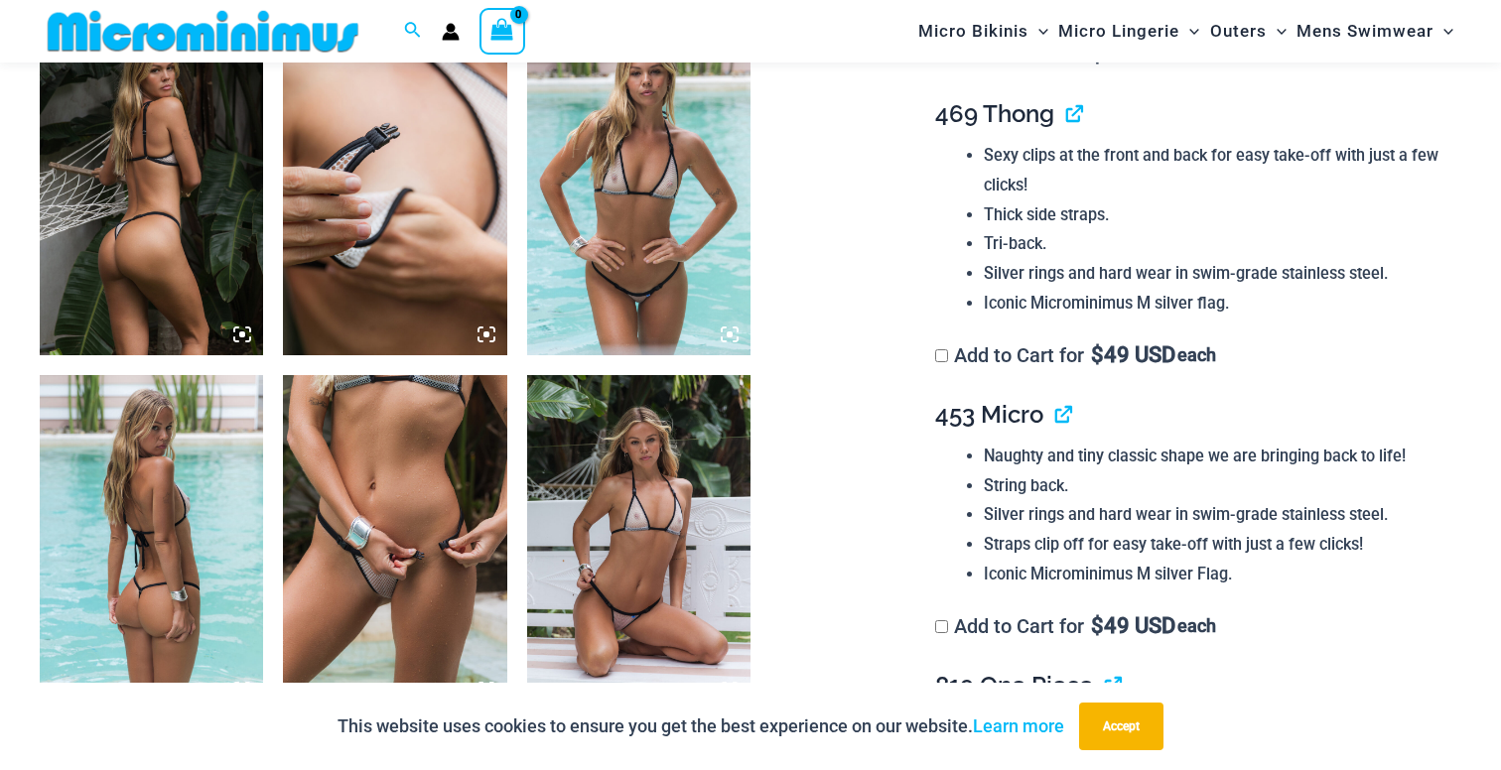
scroll to position [1308, 0]
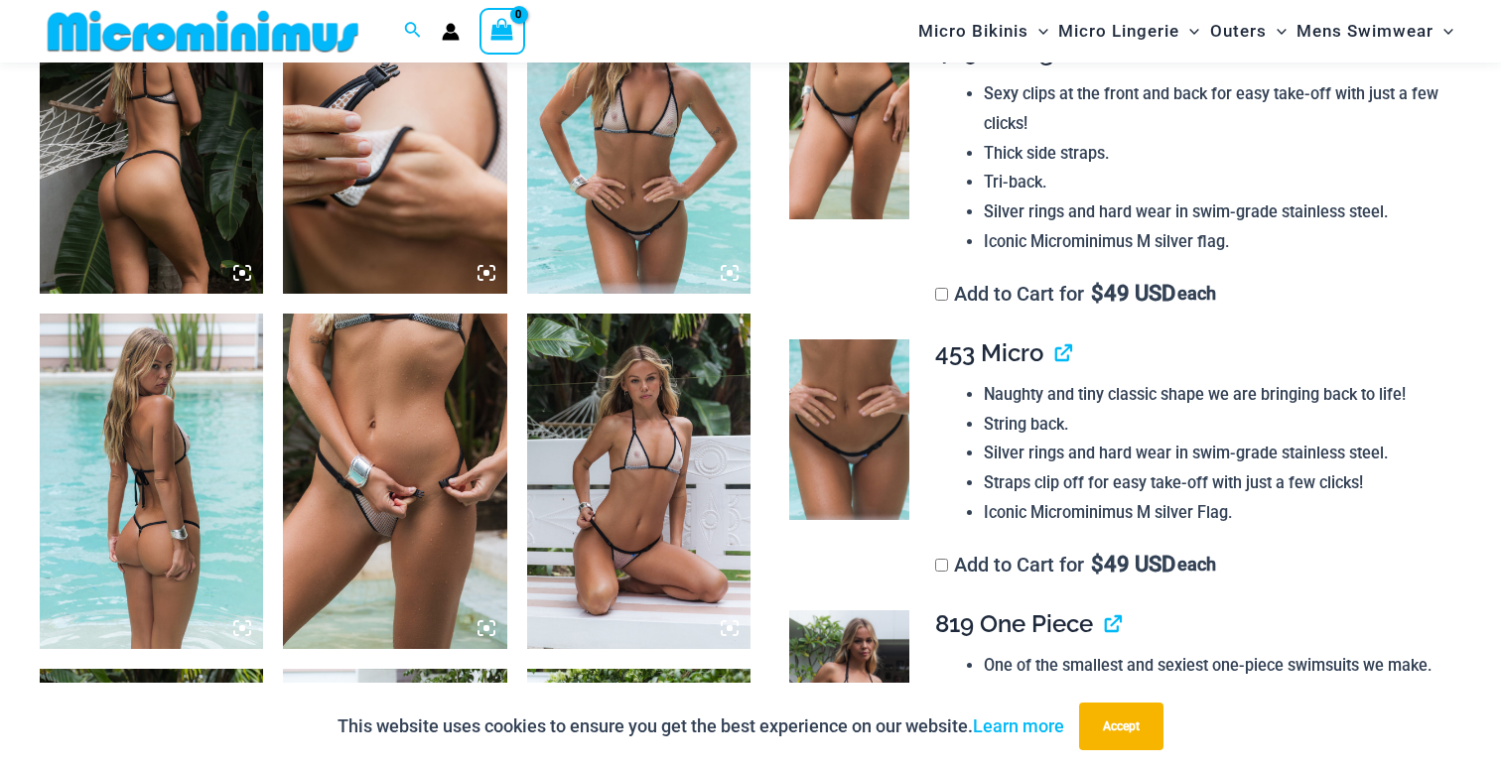
click at [591, 206] on img at bounding box center [638, 126] width 223 height 336
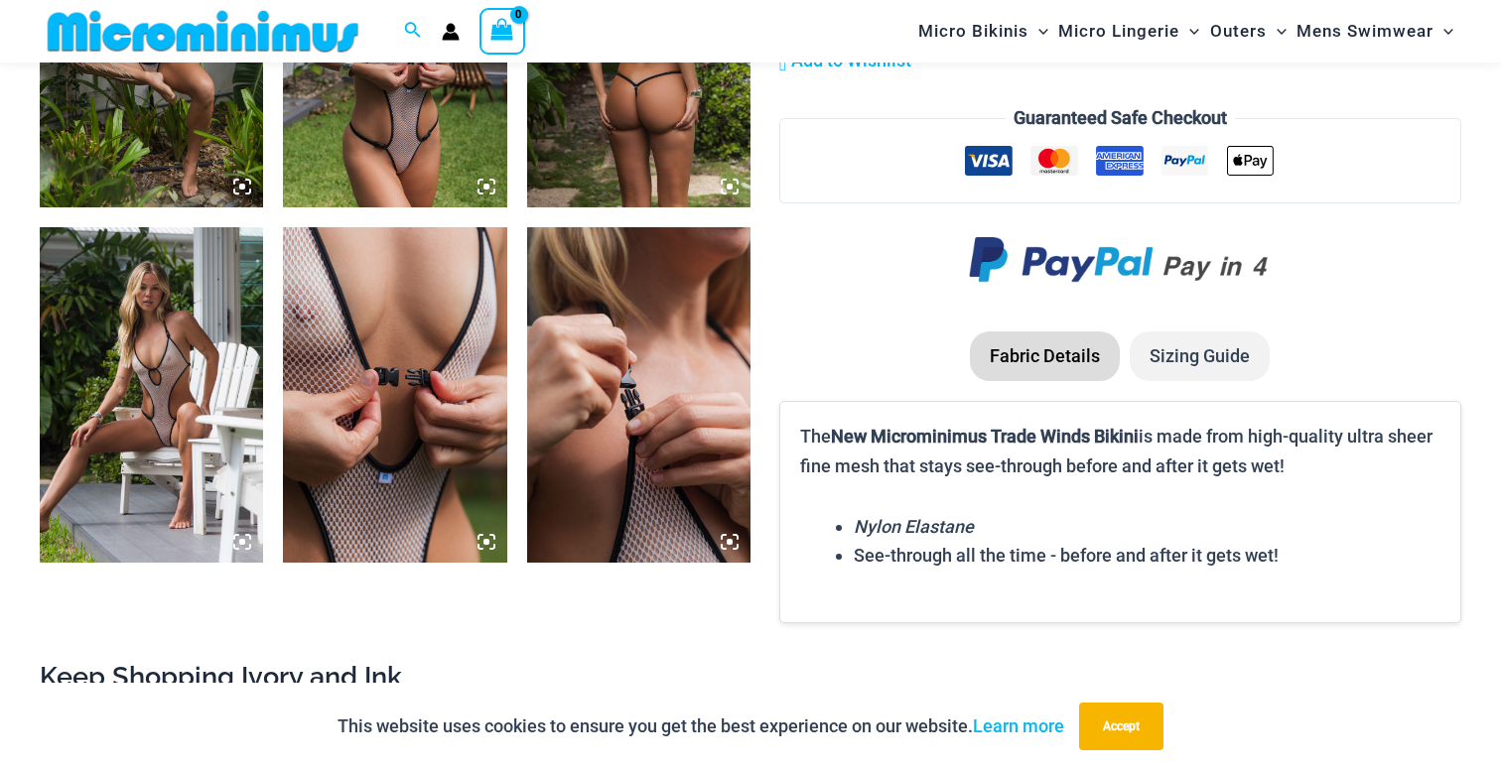
scroll to position [2478, 0]
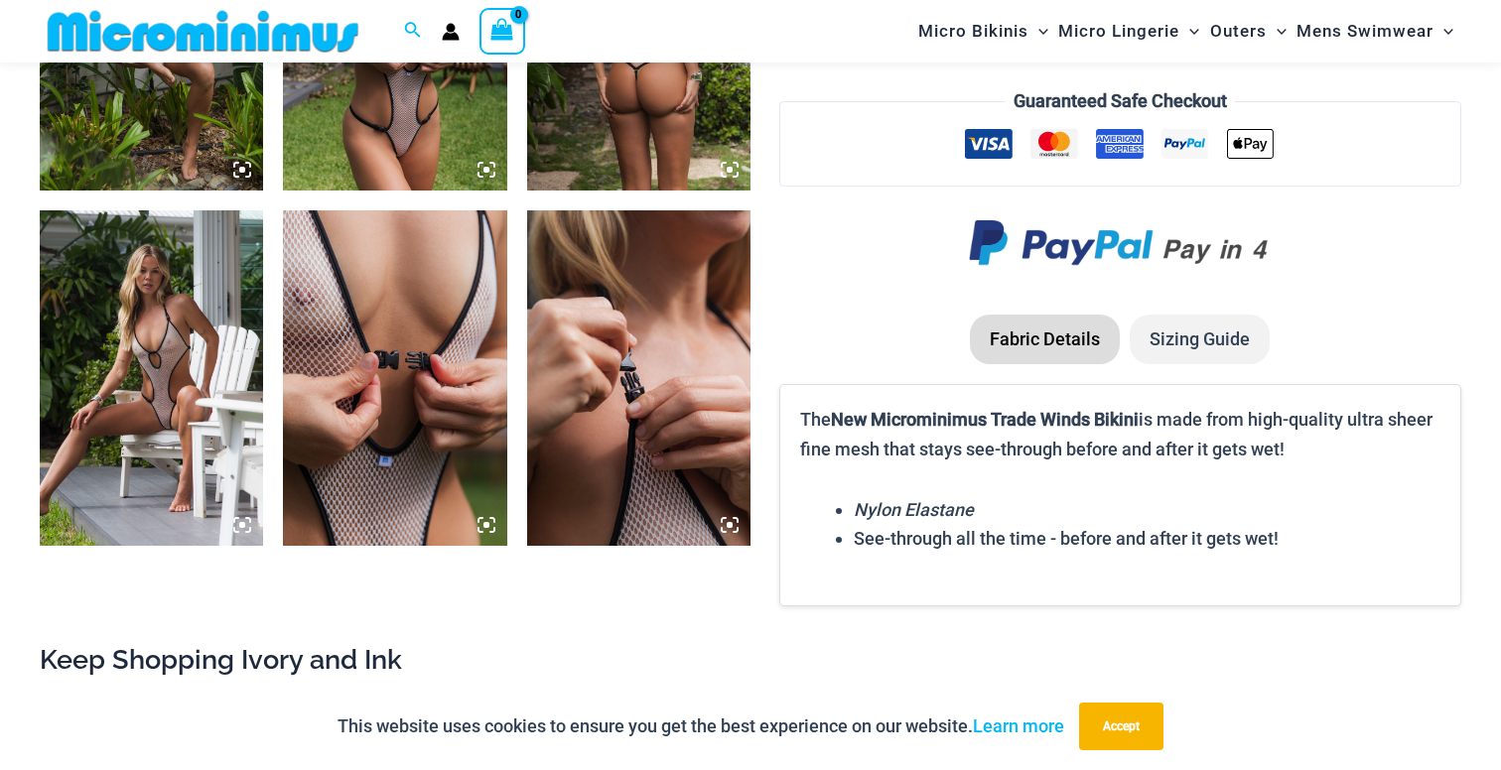
click at [163, 381] on img at bounding box center [151, 378] width 223 height 336
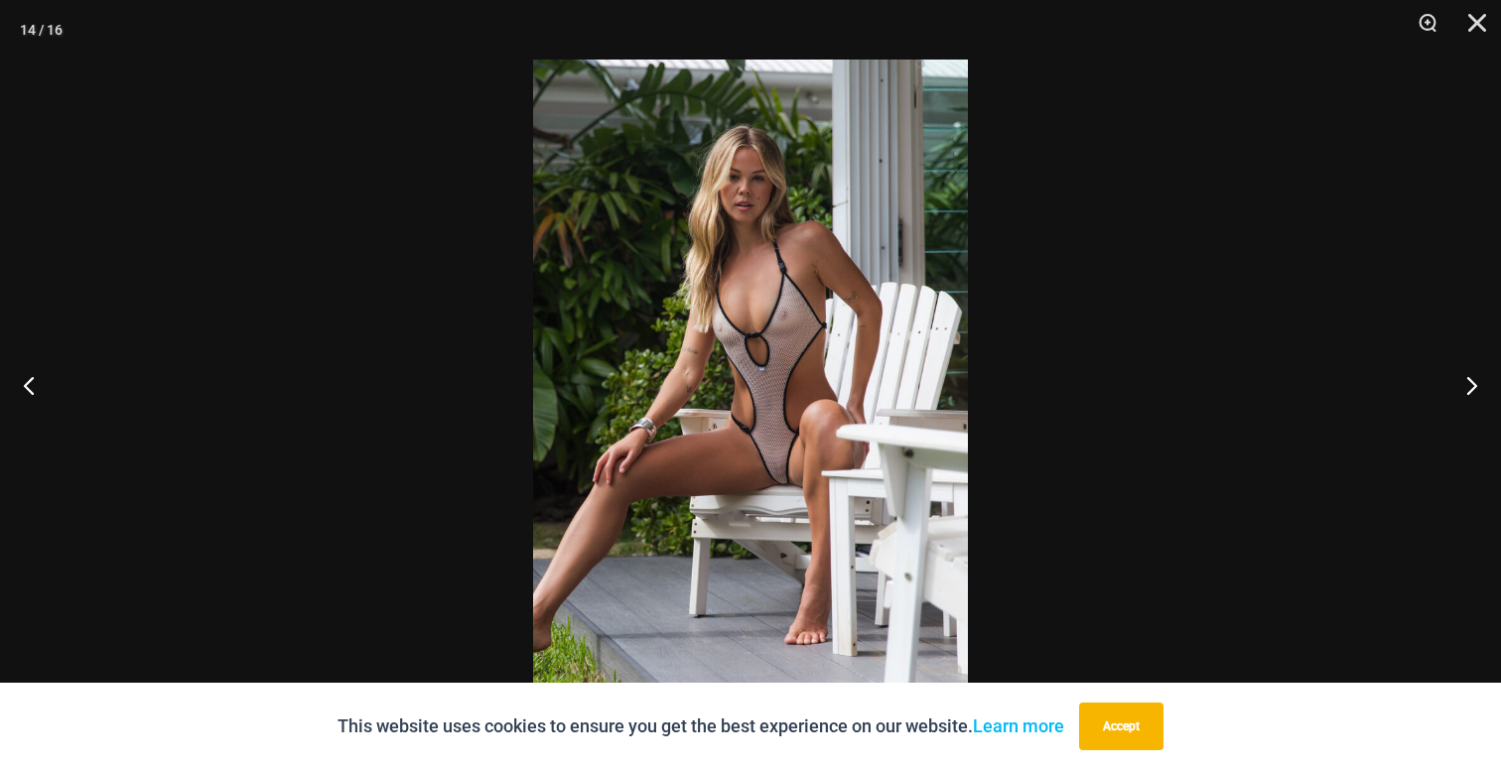
click at [782, 460] on img at bounding box center [750, 385] width 435 height 651
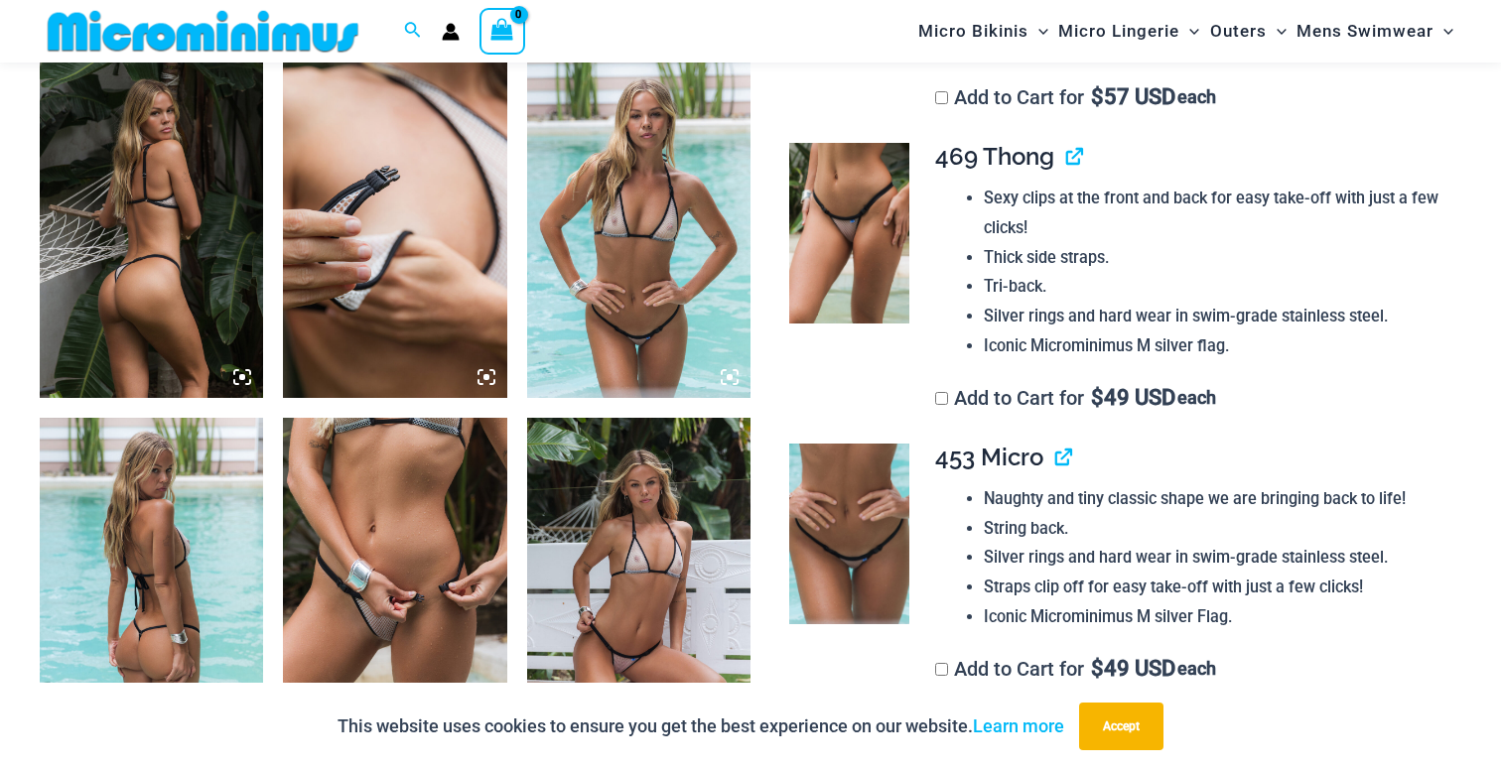
scroll to position [1294, 0]
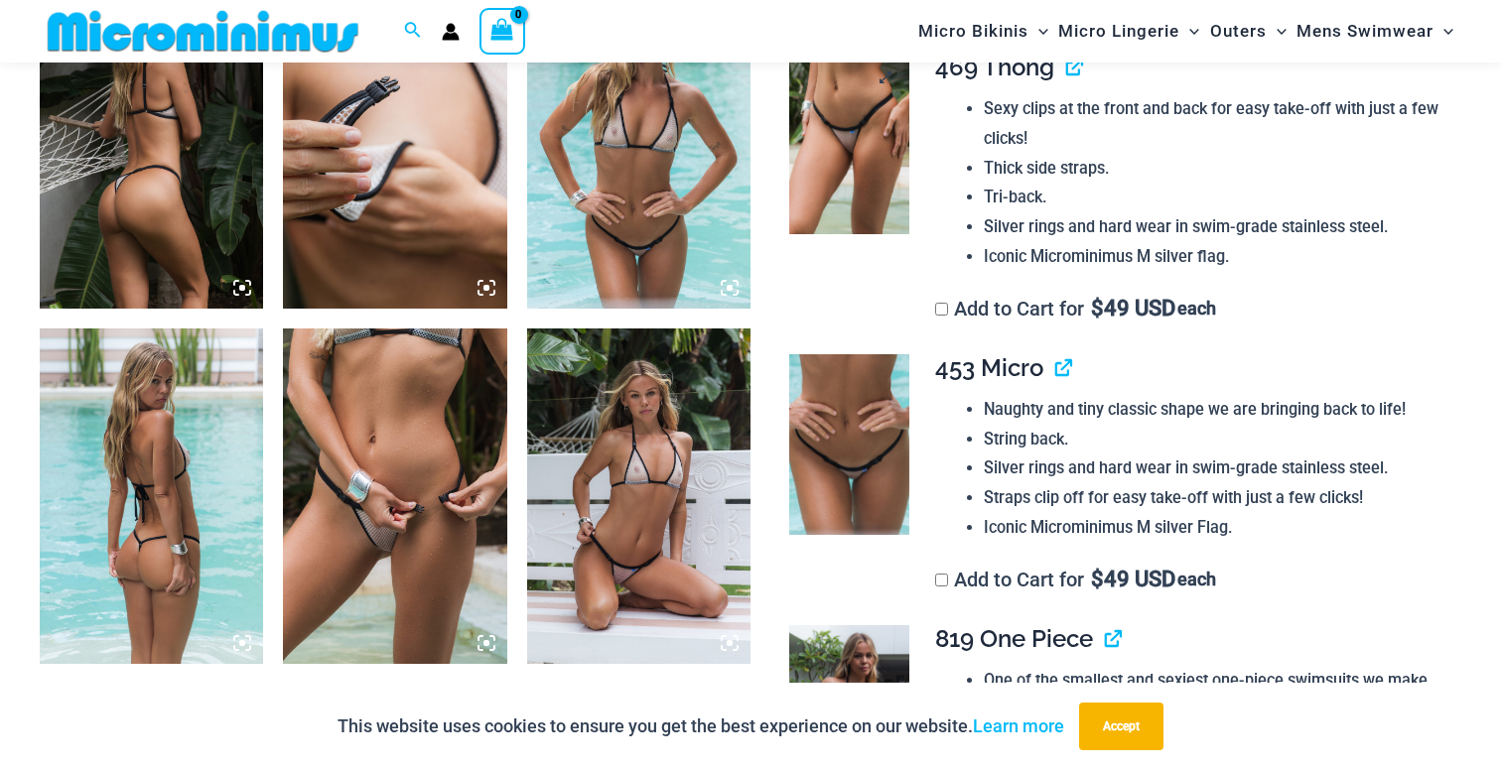
click at [834, 175] on img at bounding box center [849, 144] width 120 height 181
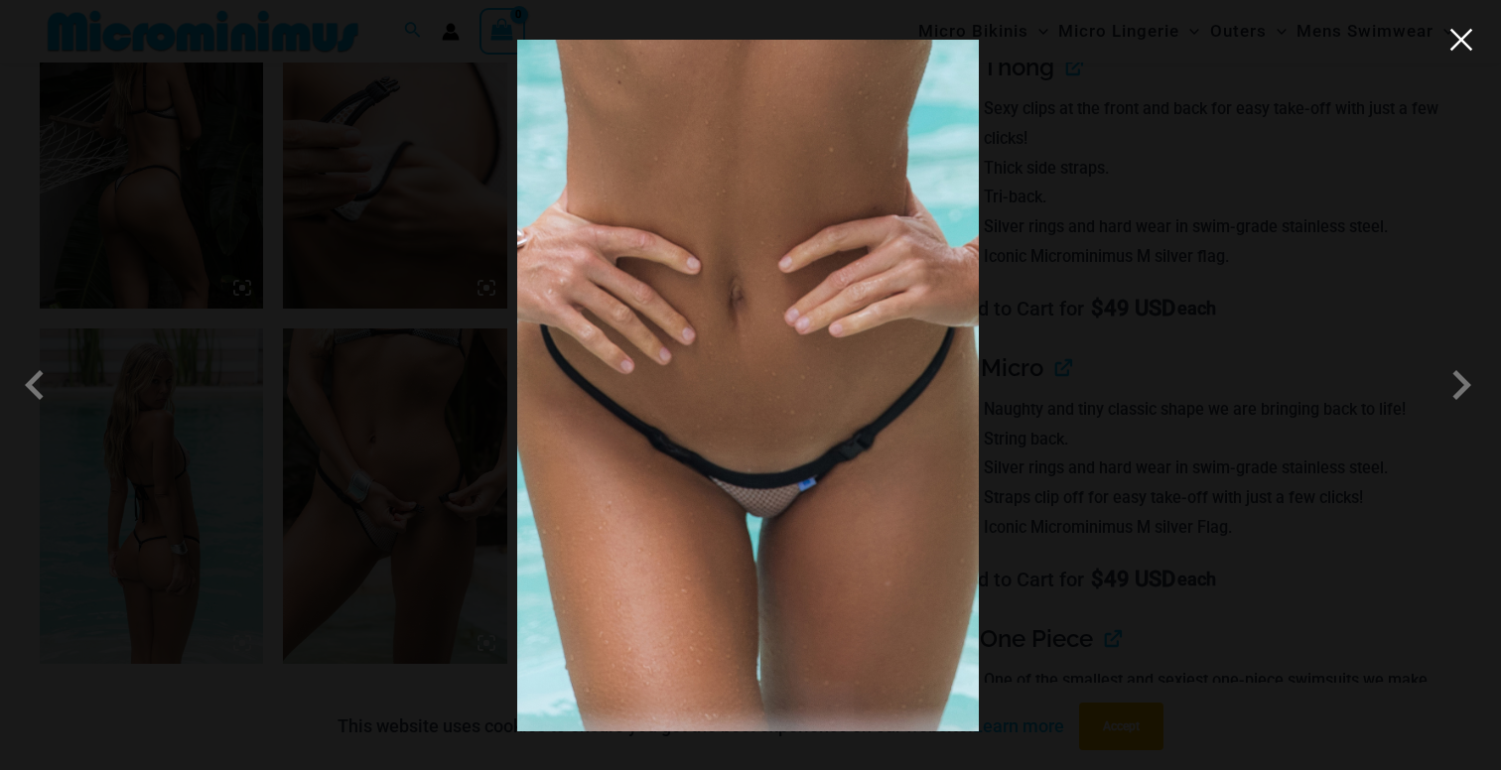
click at [1451, 44] on button "Close" at bounding box center [1461, 40] width 30 height 30
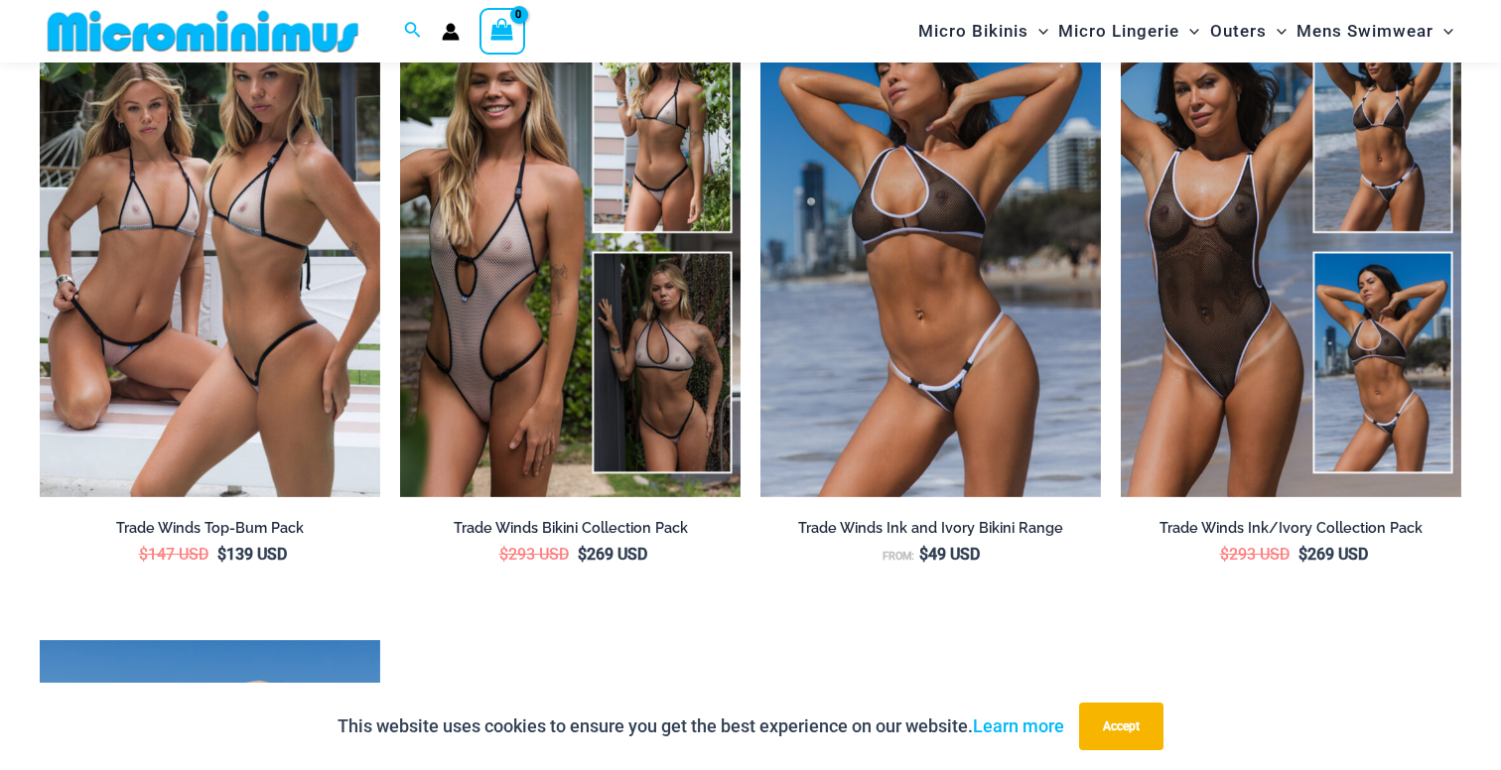
scroll to position [3160, 0]
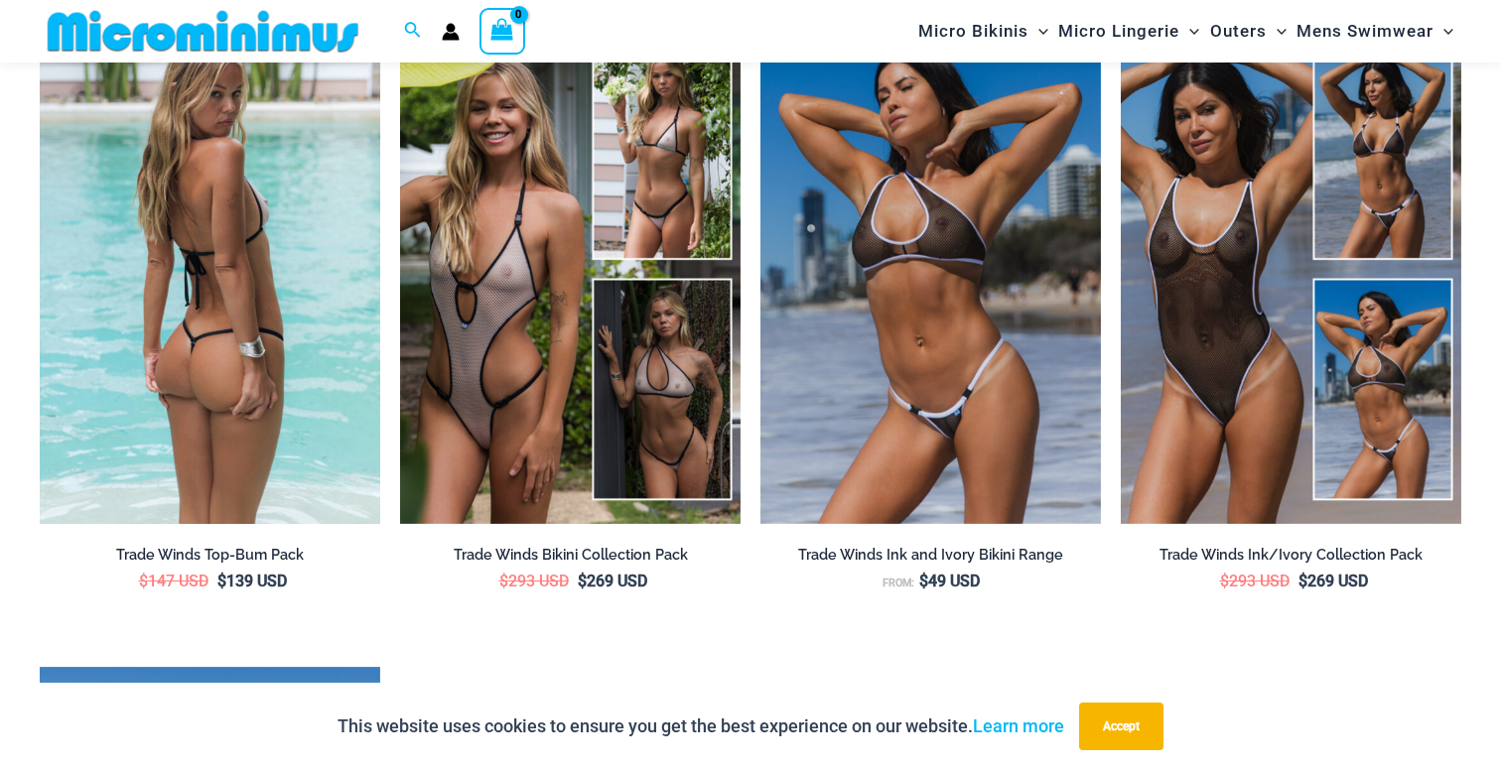
click at [273, 320] on img at bounding box center [210, 269] width 341 height 511
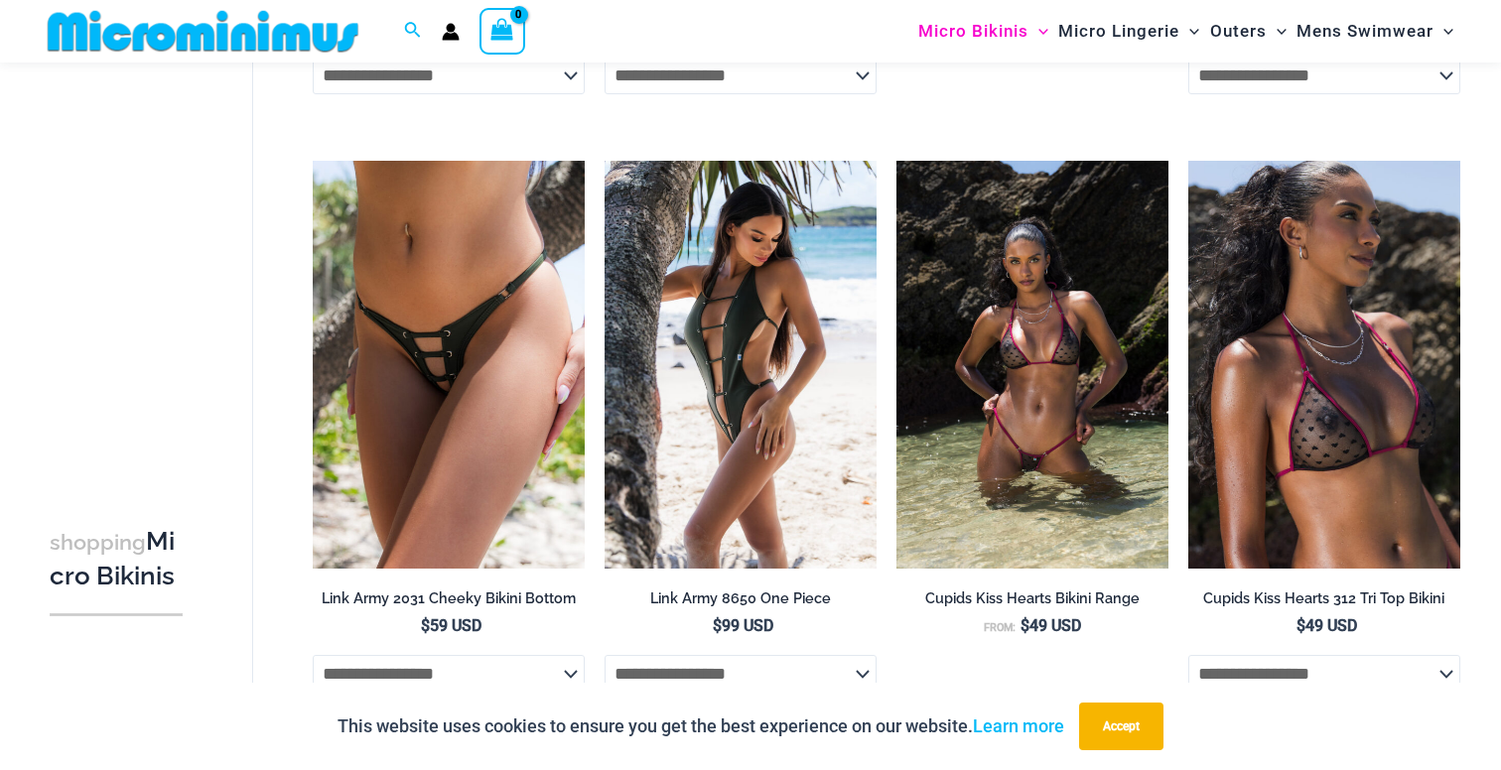
scroll to position [2490, 0]
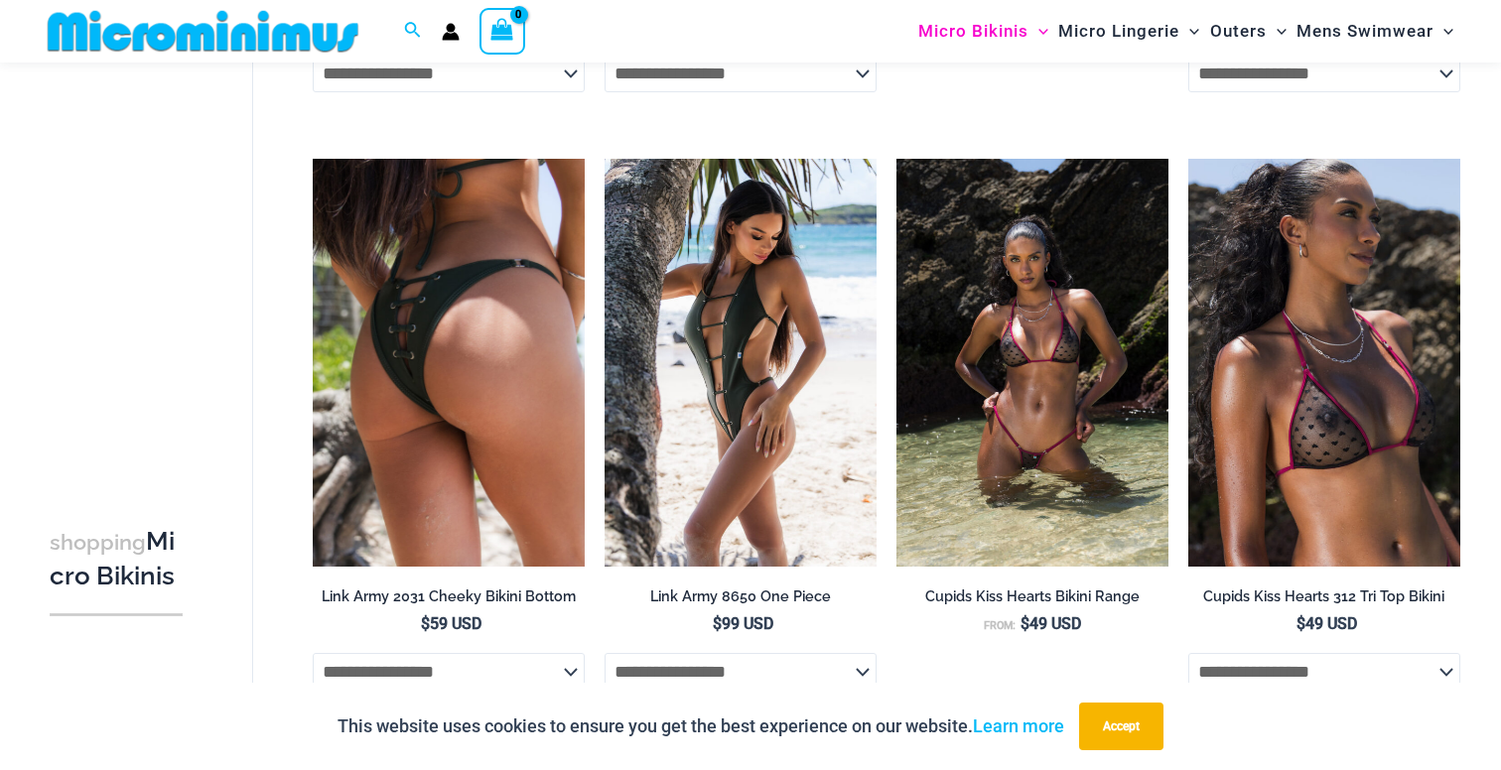
click at [467, 355] on img at bounding box center [449, 363] width 272 height 408
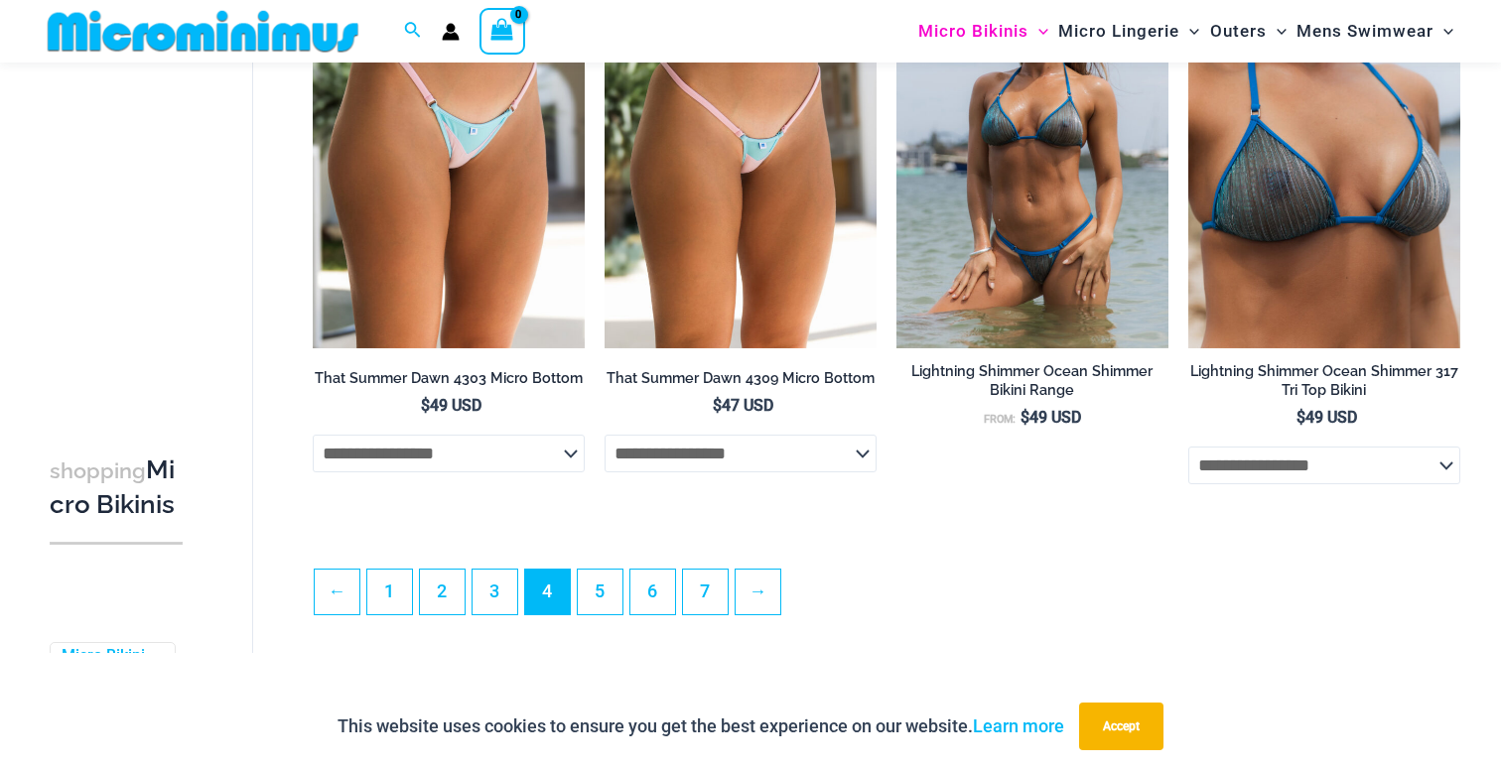
scroll to position [4543, 0]
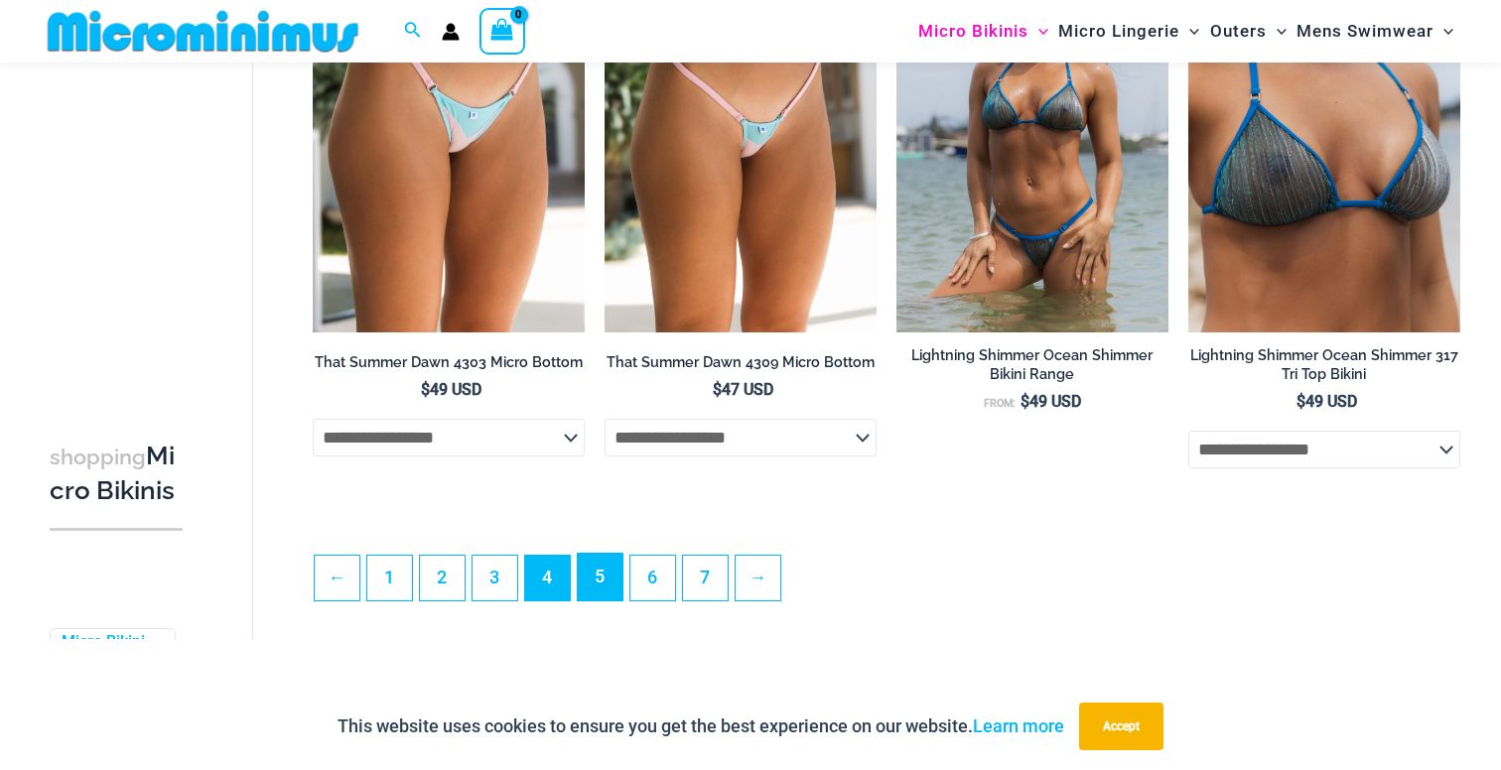
click at [589, 594] on link "5" at bounding box center [600, 577] width 45 height 47
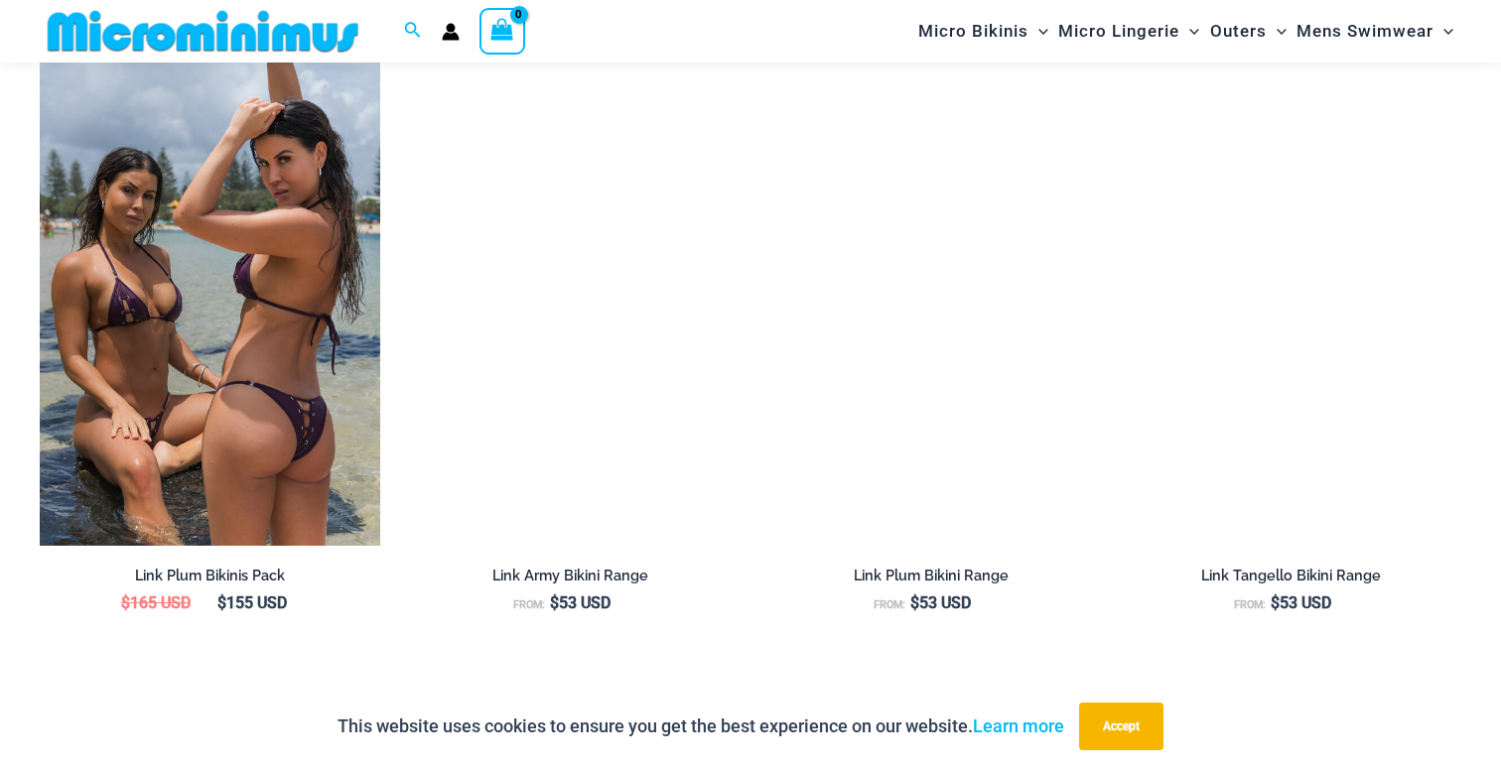
scroll to position [2010, 0]
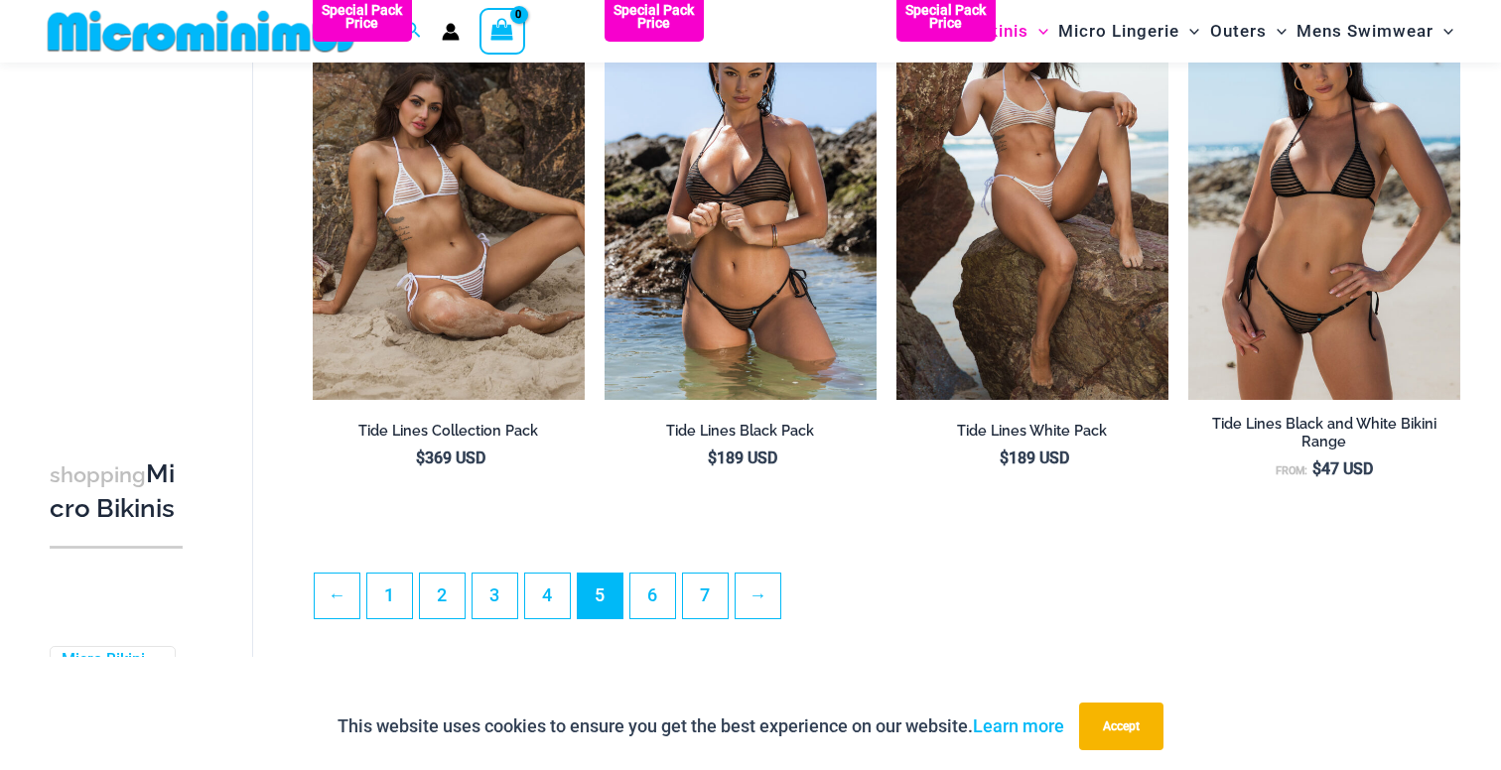
scroll to position [4573, 0]
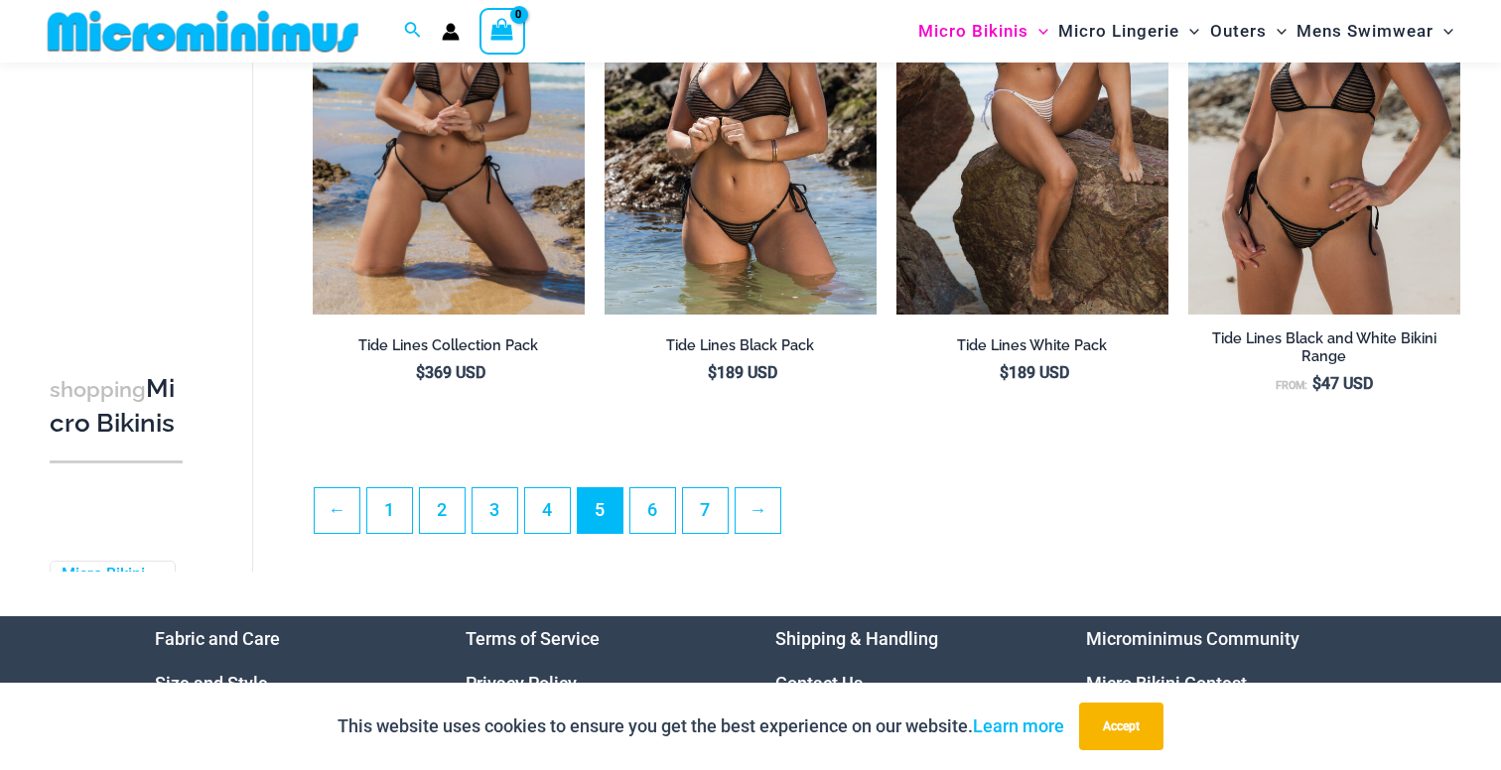
click at [445, 210] on img at bounding box center [449, 111] width 272 height 408
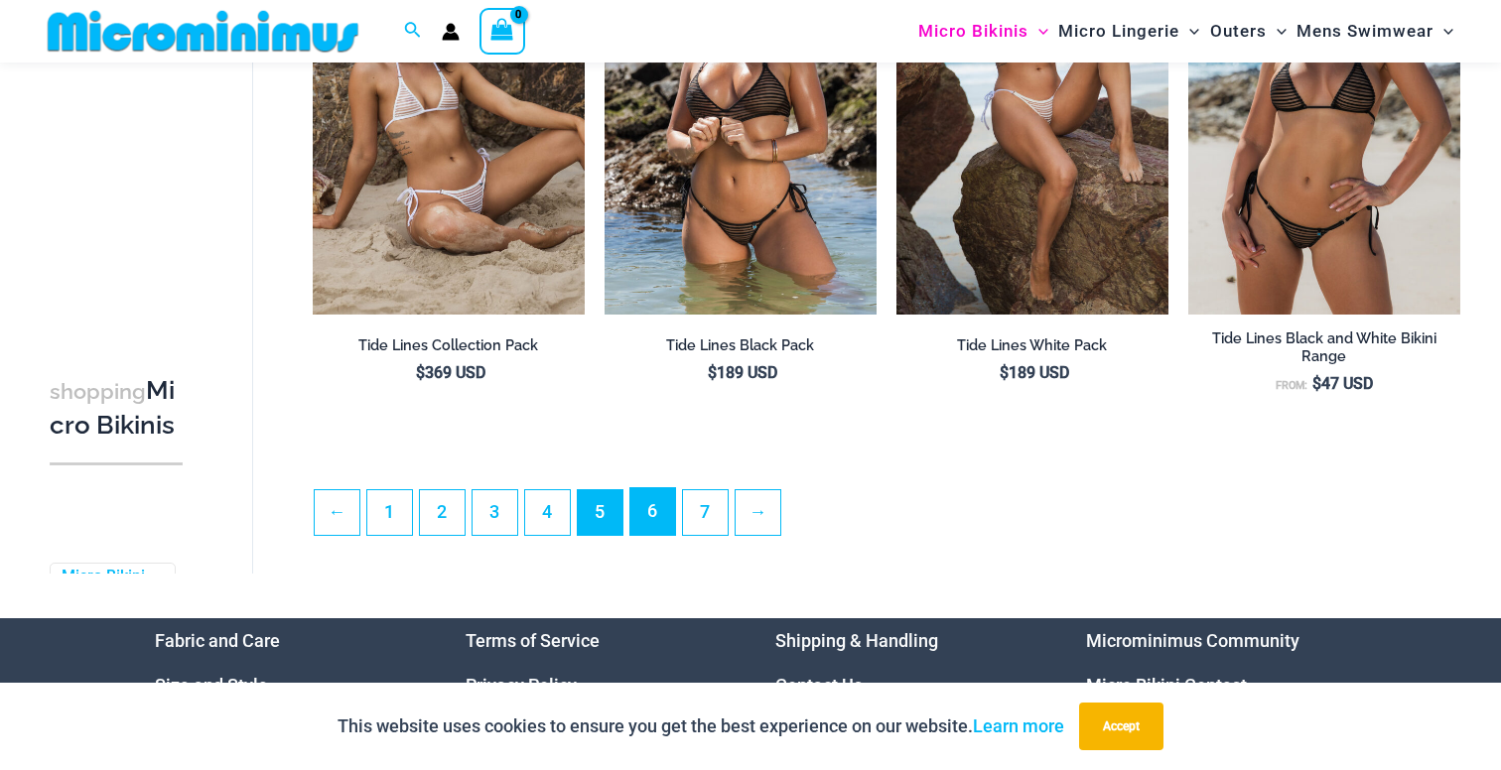
click at [656, 507] on link "6" at bounding box center [652, 511] width 45 height 47
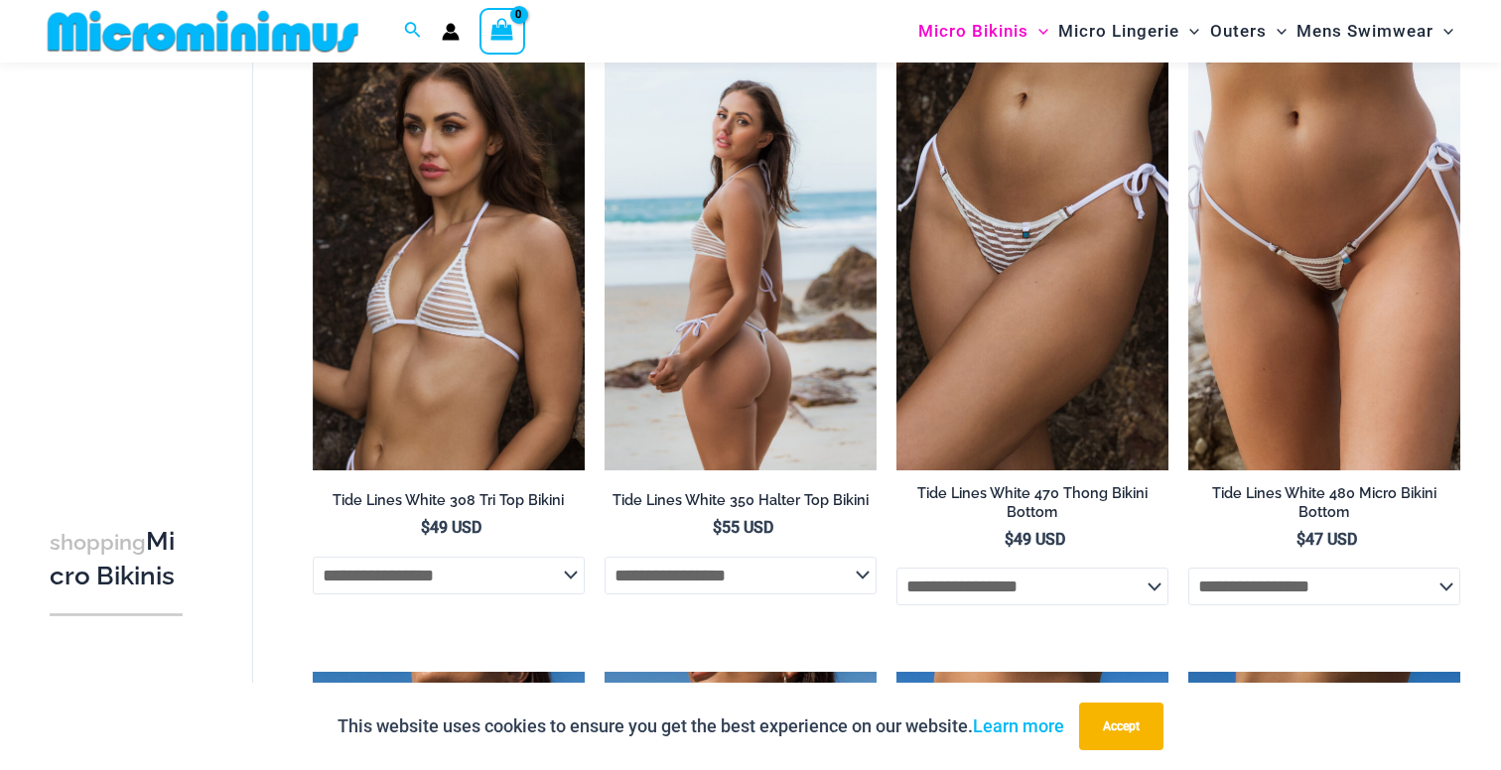
scroll to position [184, 0]
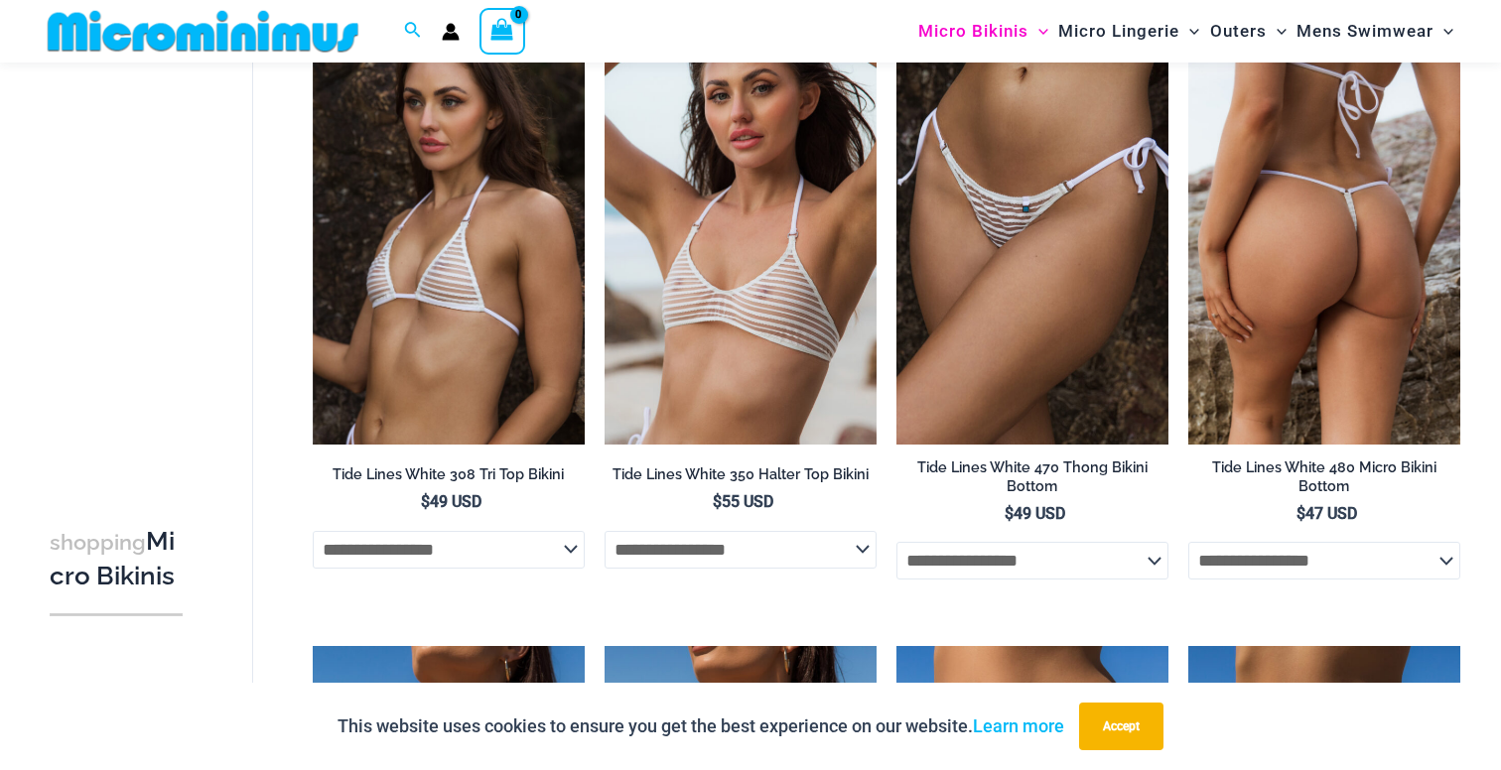
click at [1292, 268] on img at bounding box center [1324, 240] width 272 height 408
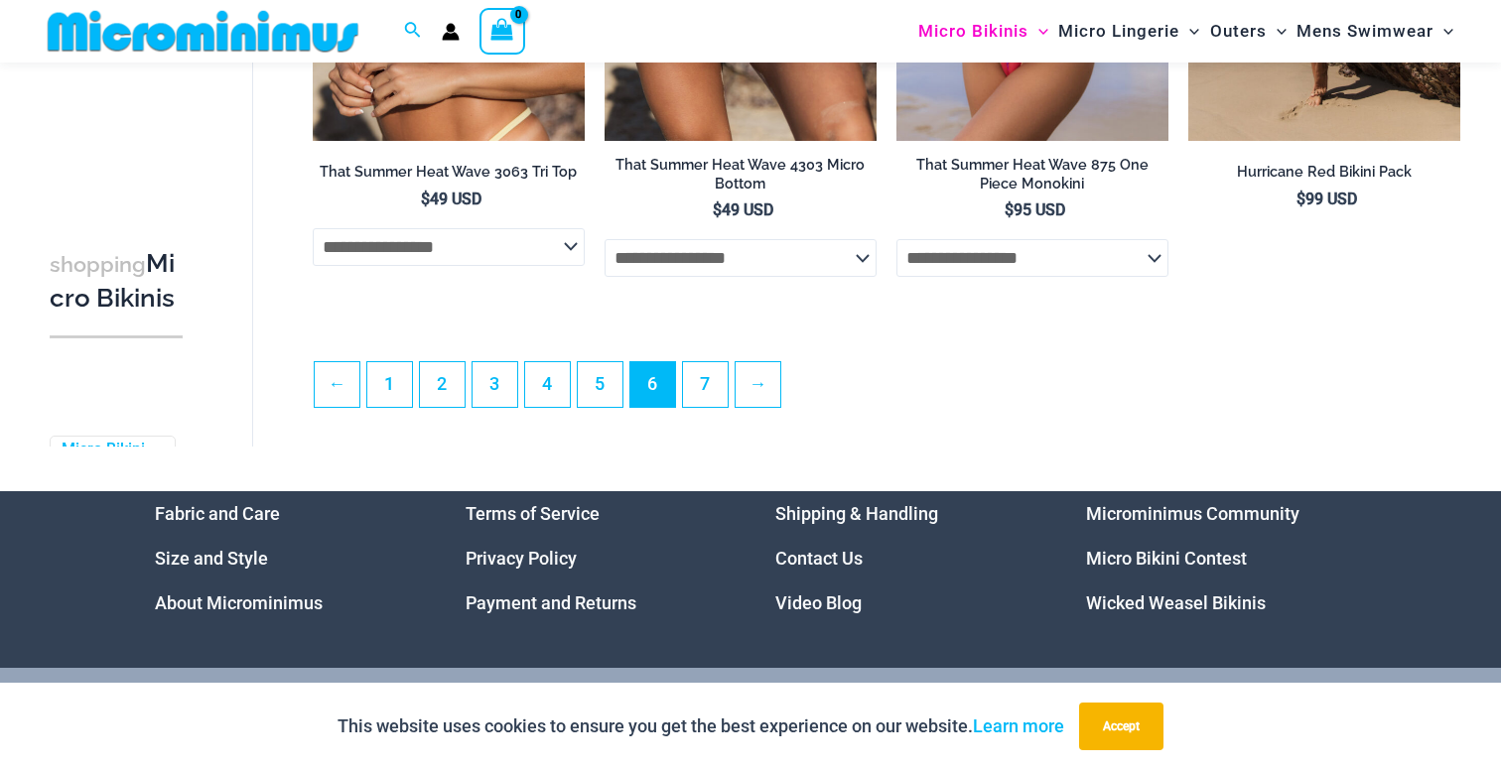
scroll to position [4770, 0]
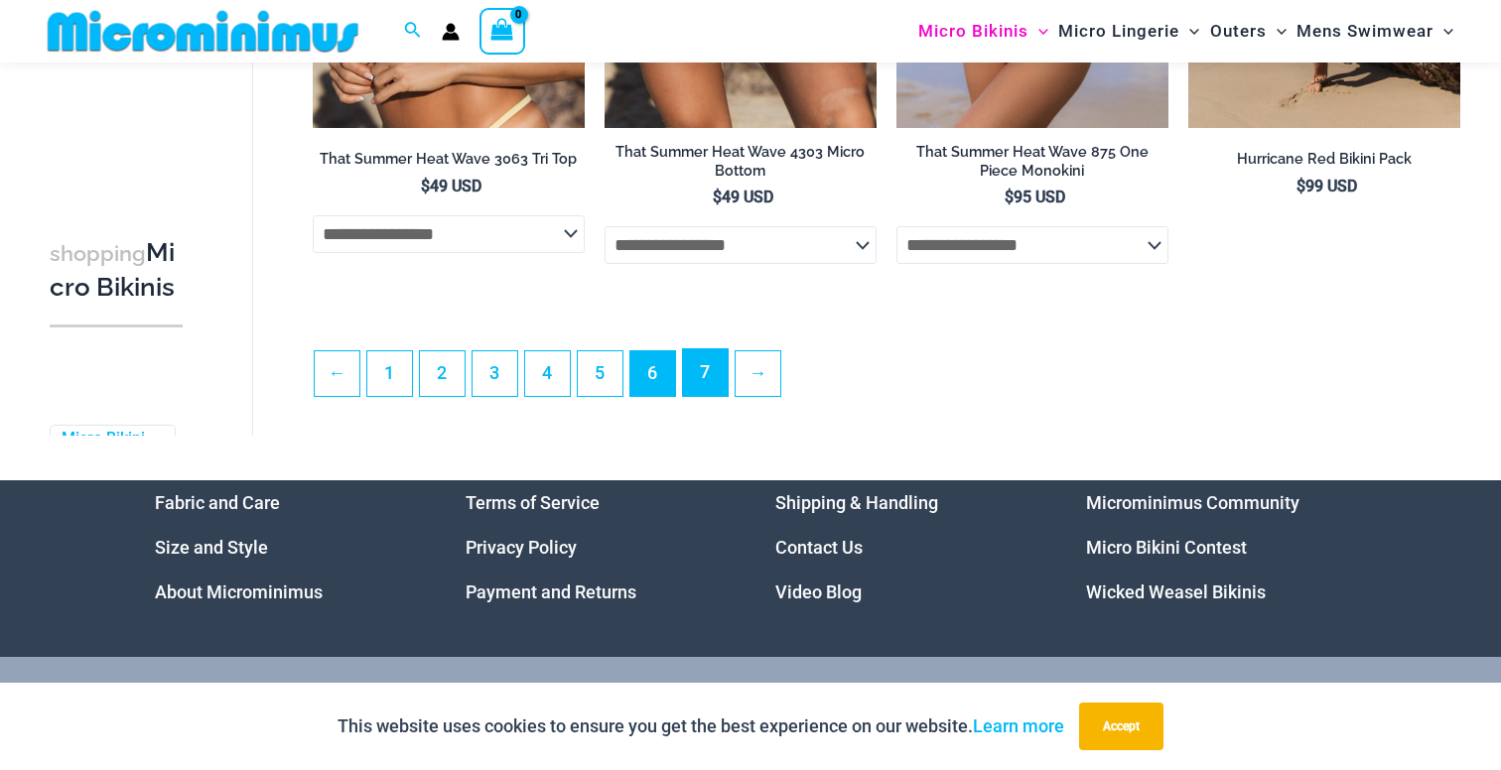
click at [694, 391] on link "7" at bounding box center [705, 372] width 45 height 47
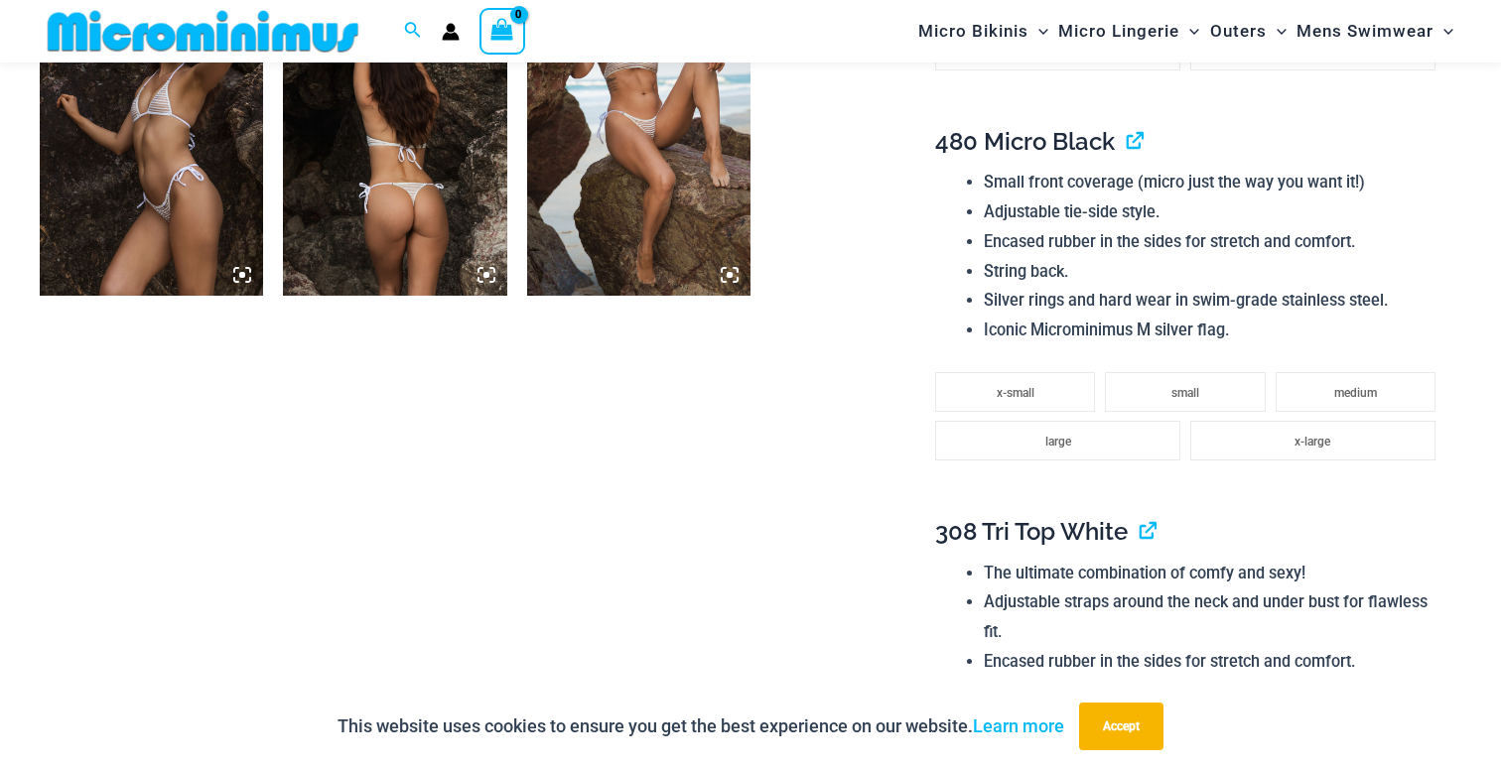
scroll to position [1545, 0]
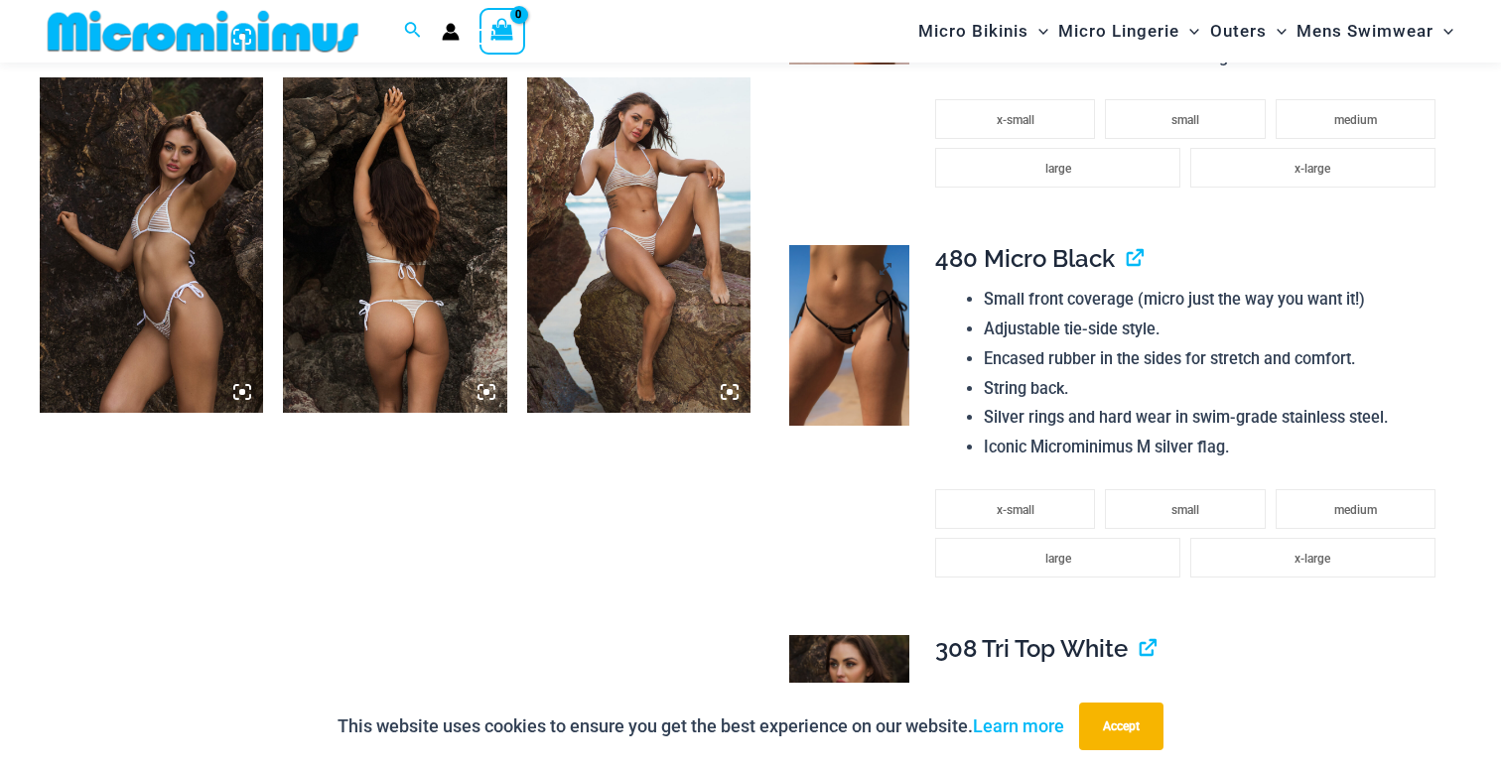
click at [855, 309] on img at bounding box center [849, 335] width 120 height 181
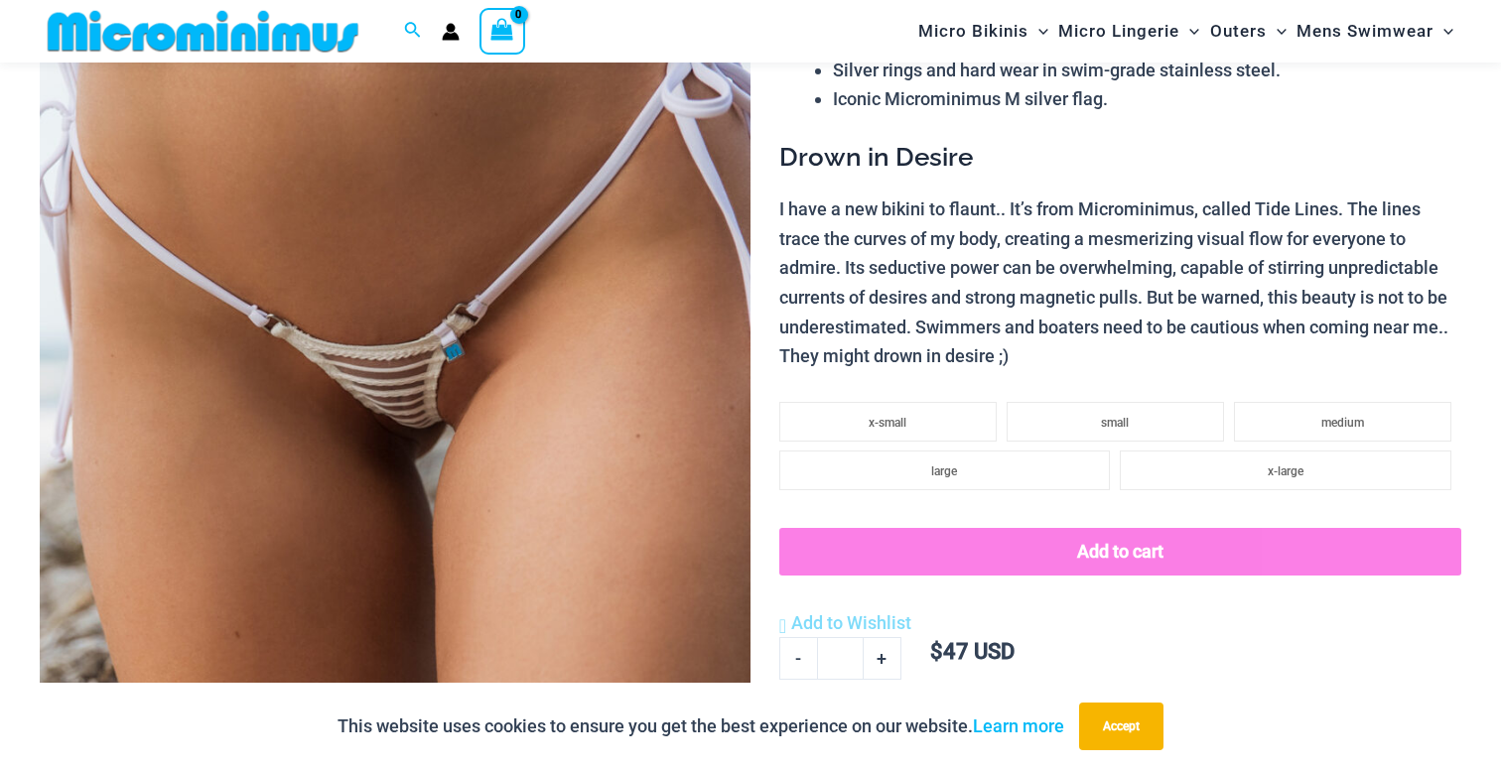
scroll to position [407, 0]
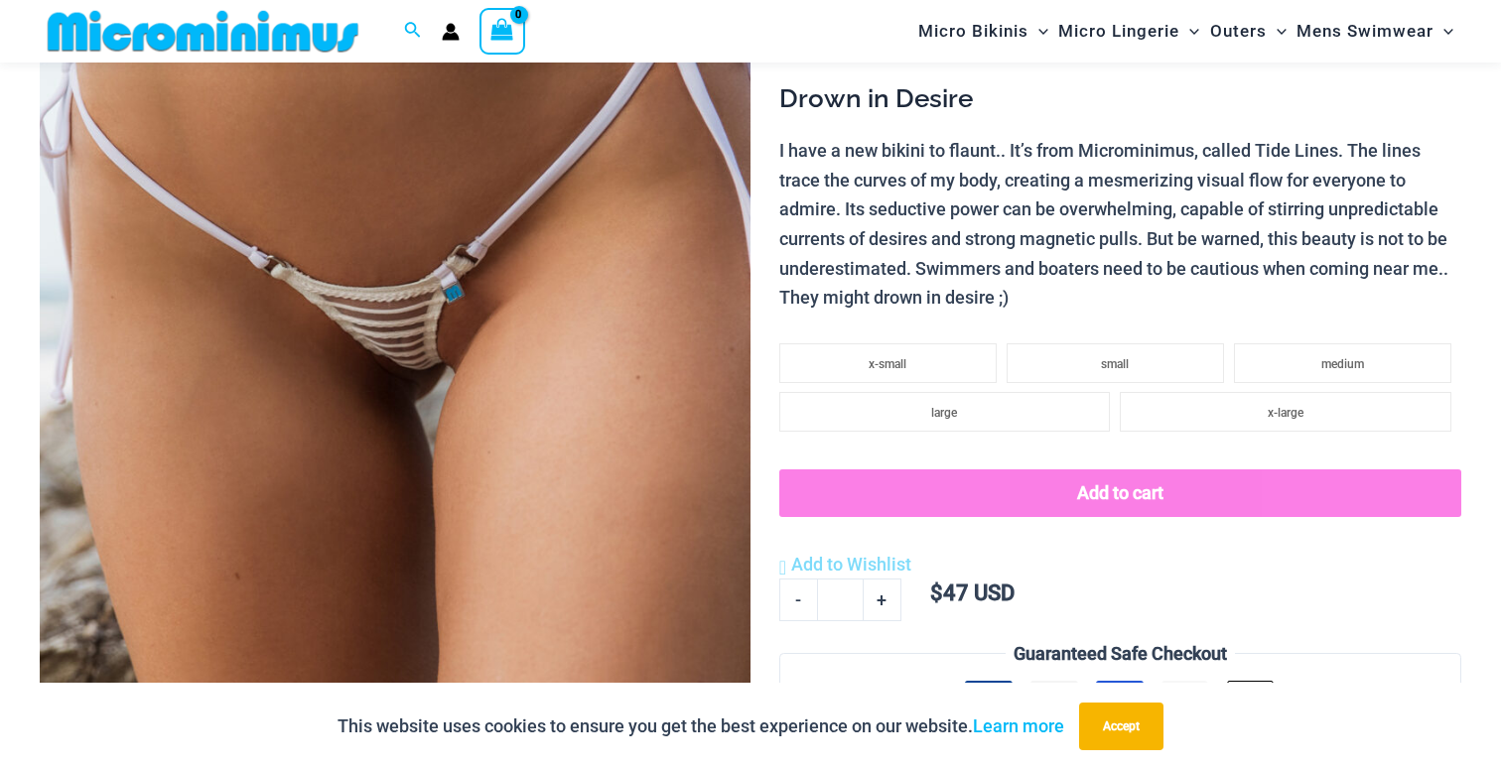
click at [423, 303] on img at bounding box center [395, 307] width 711 height 1066
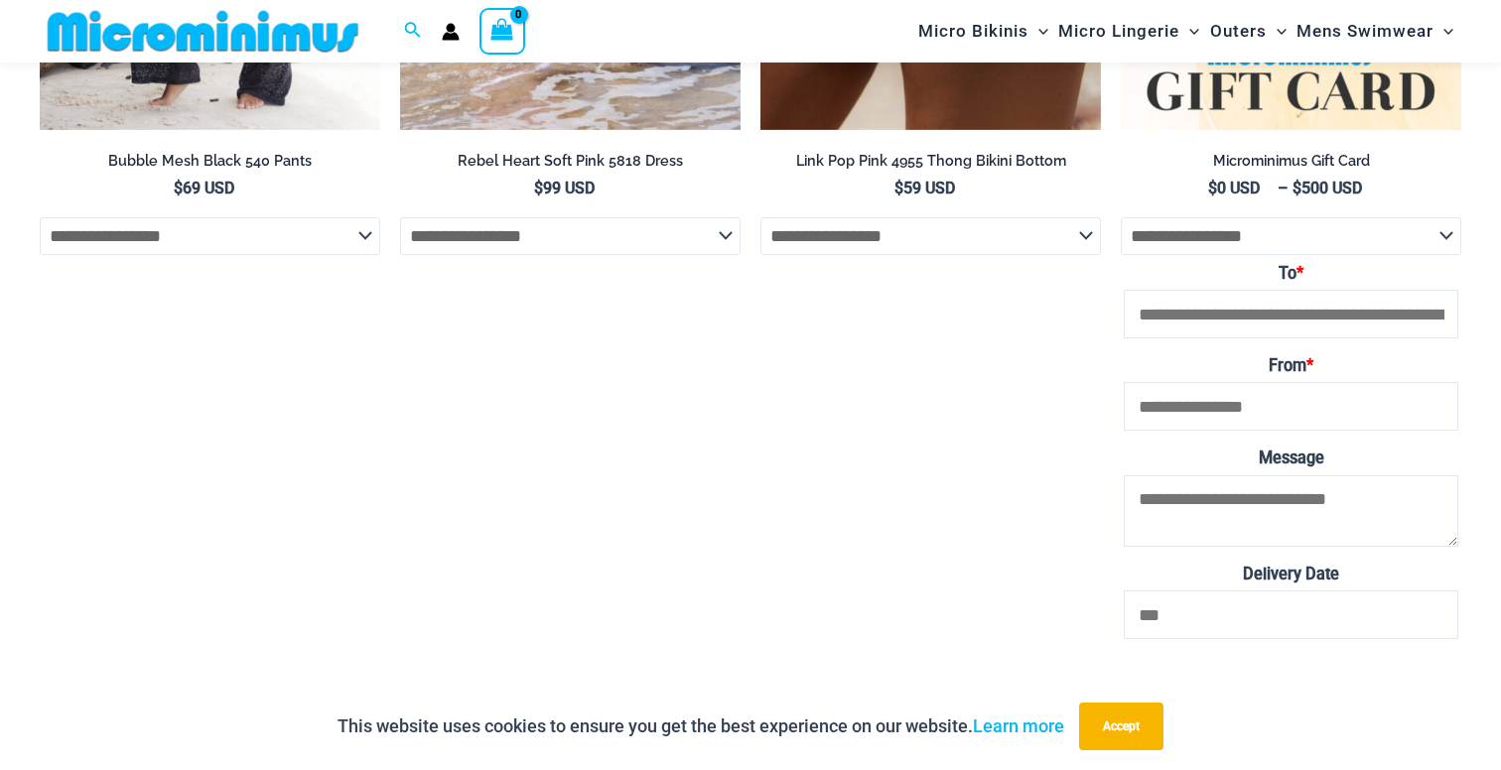
scroll to position [5286, 0]
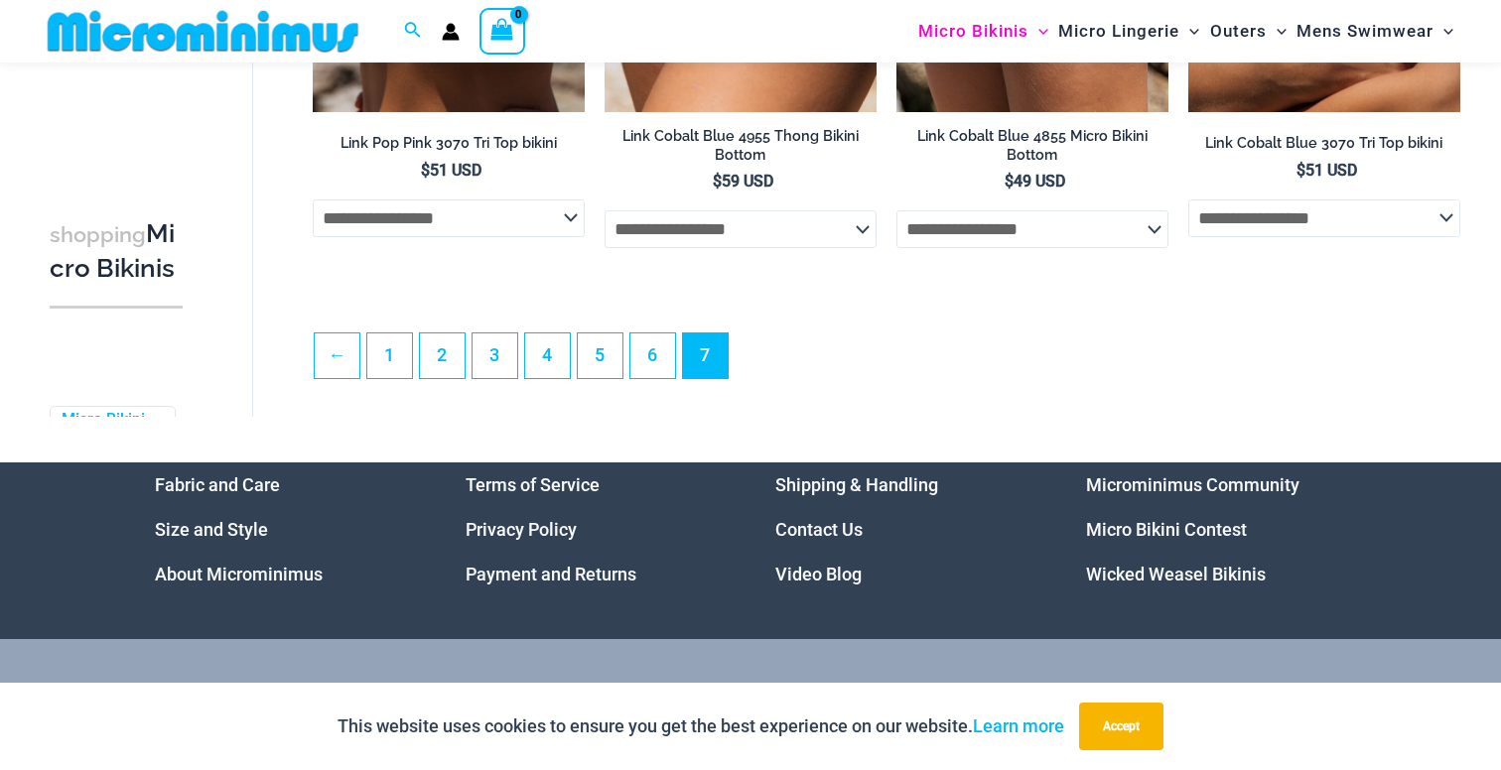
scroll to position [2934, 0]
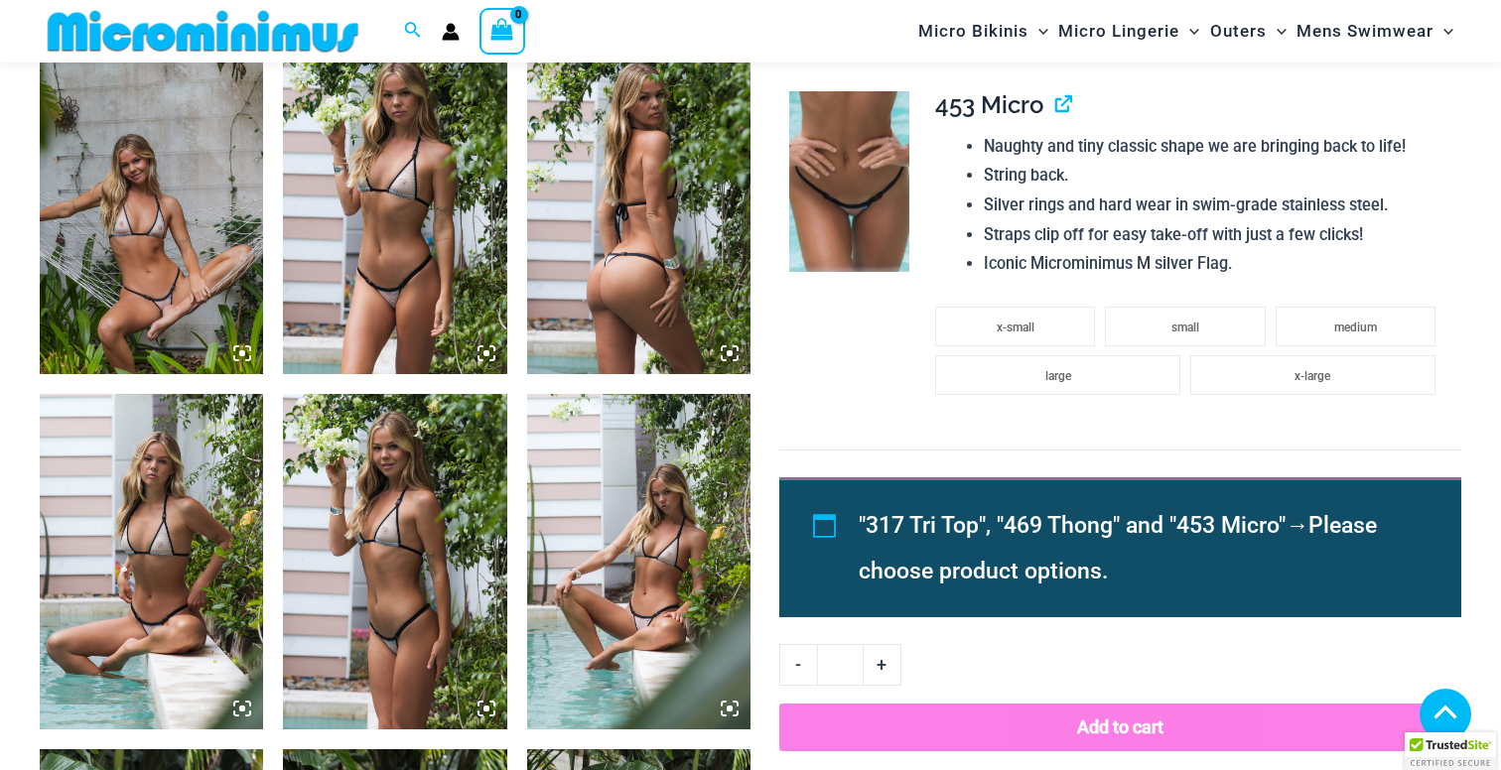
scroll to position [1589, 0]
